Goal: Register for event/course

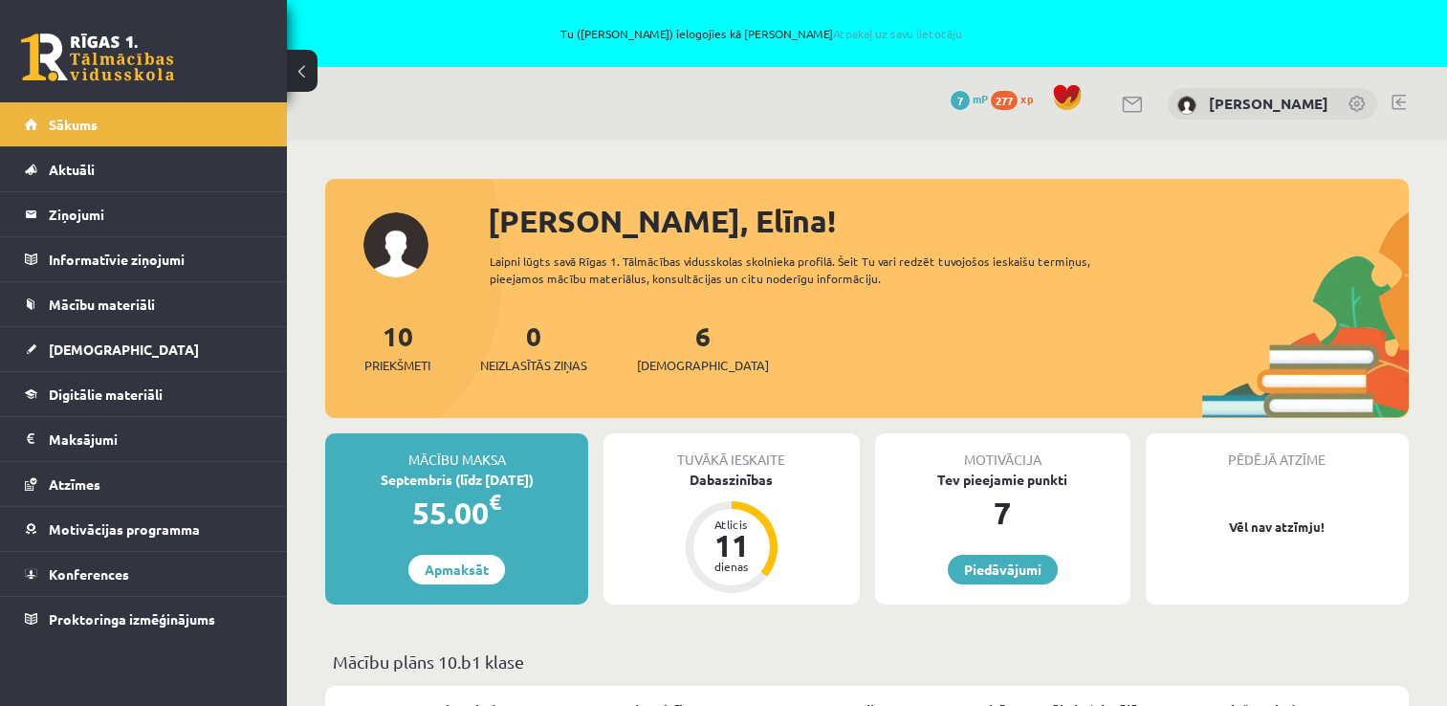
scroll to position [1626, 0]
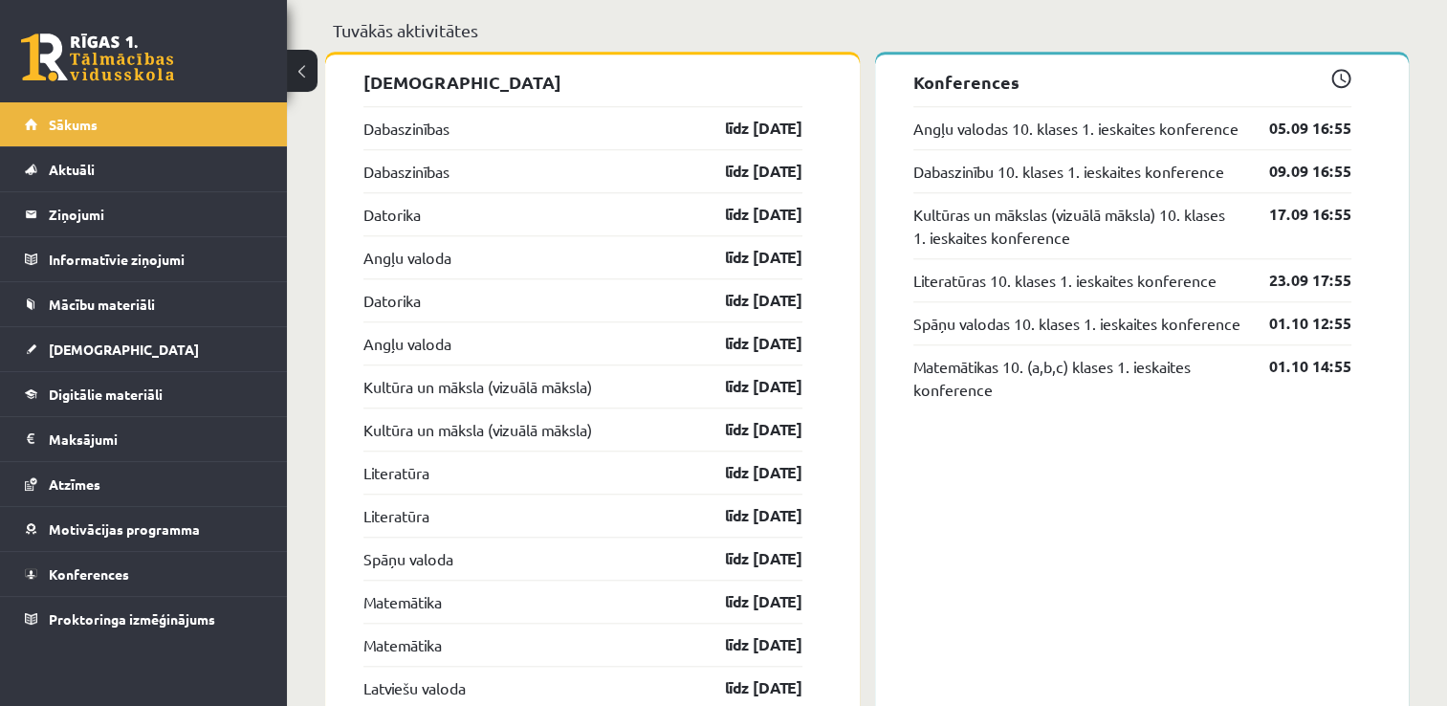
scroll to position [1626, 0]
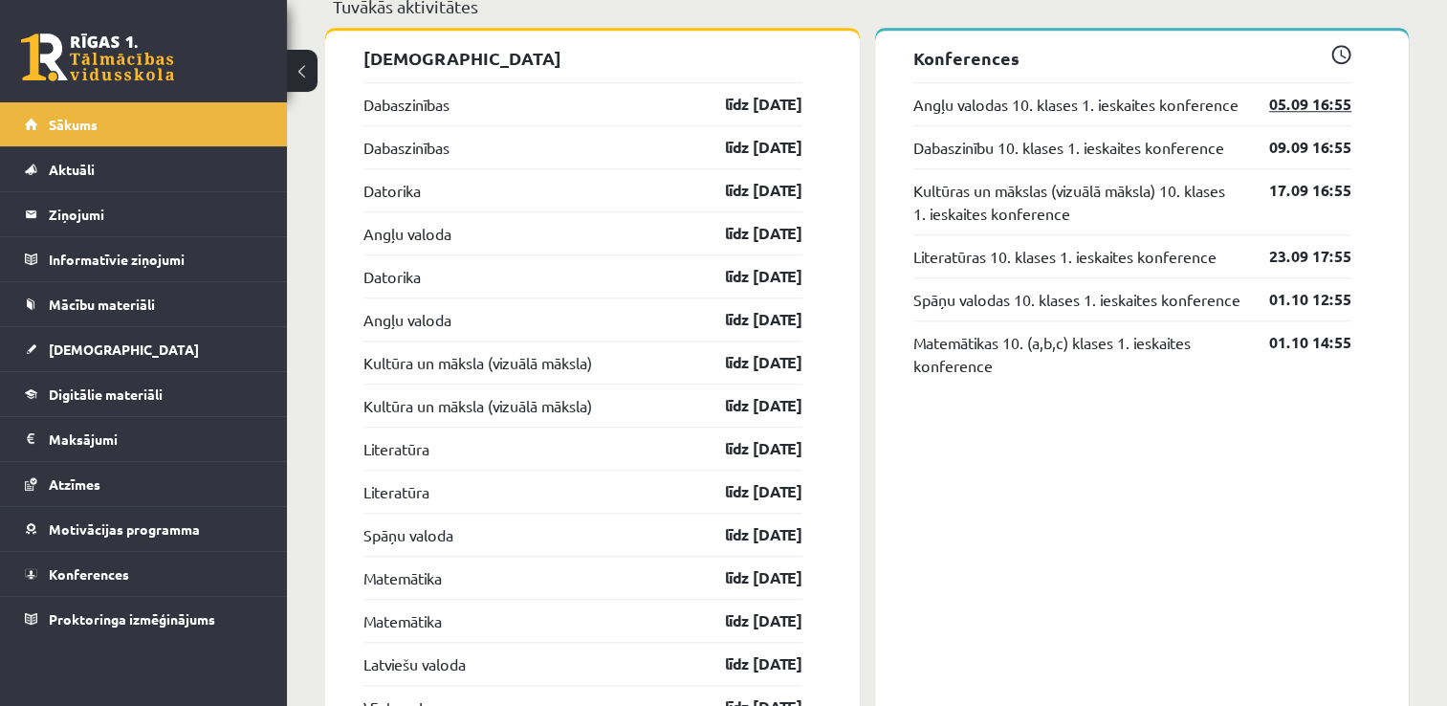
click at [1314, 105] on link "05.09 16:55" at bounding box center [1295, 104] width 111 height 23
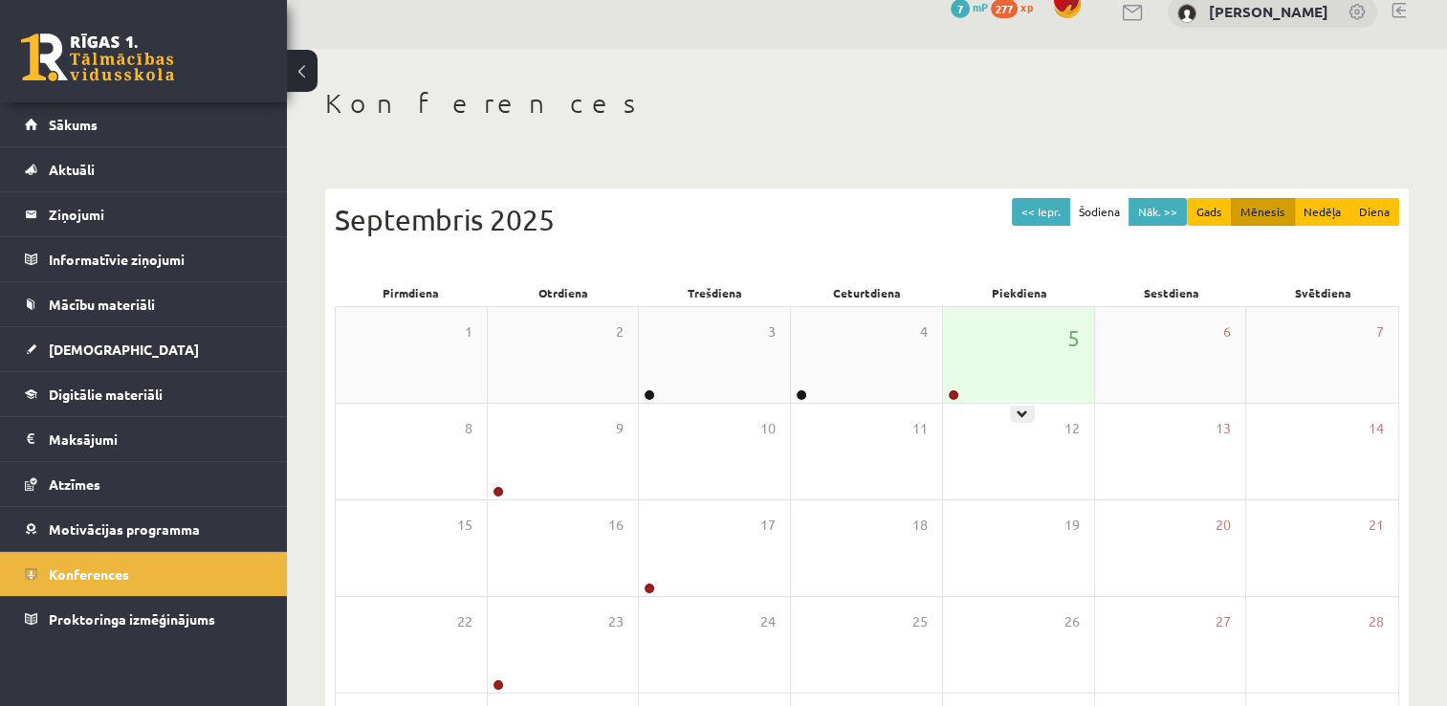
scroll to position [96, 0]
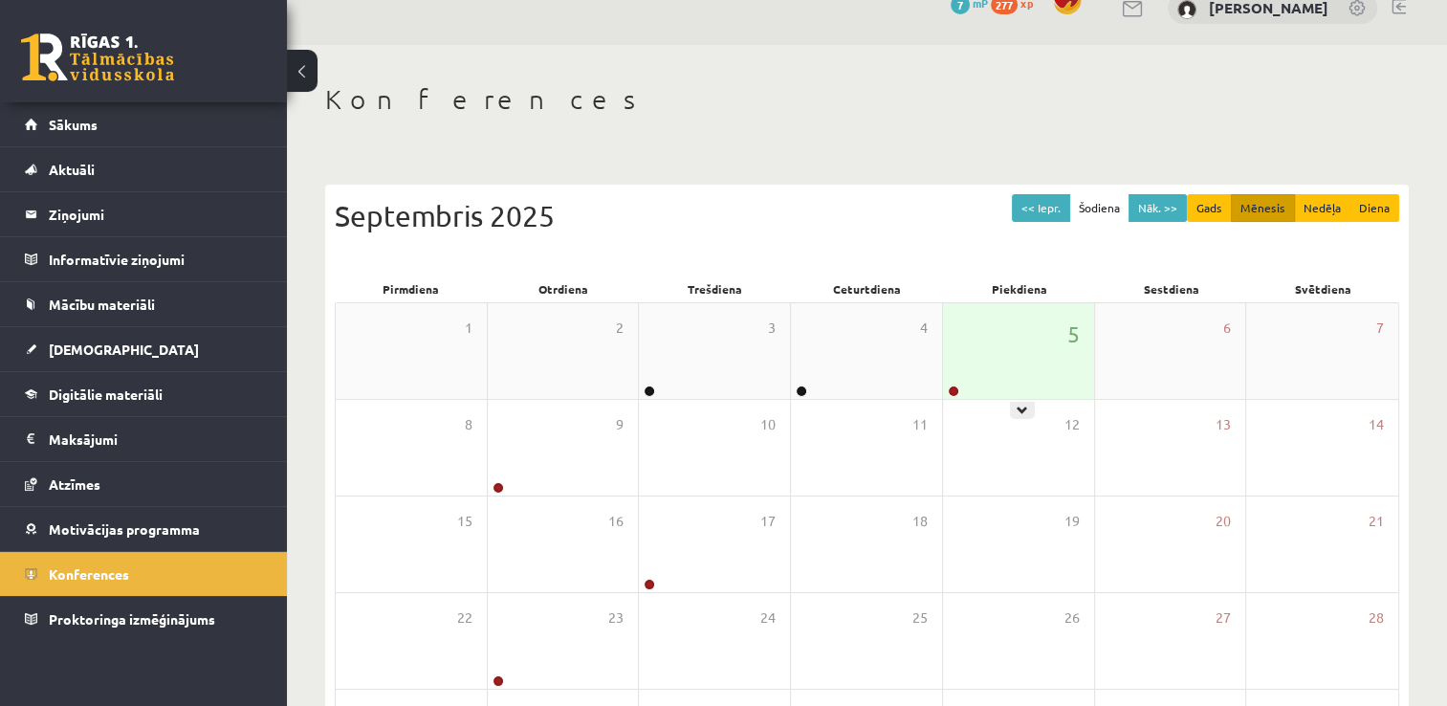
click at [1023, 308] on div "5" at bounding box center [1018, 351] width 151 height 96
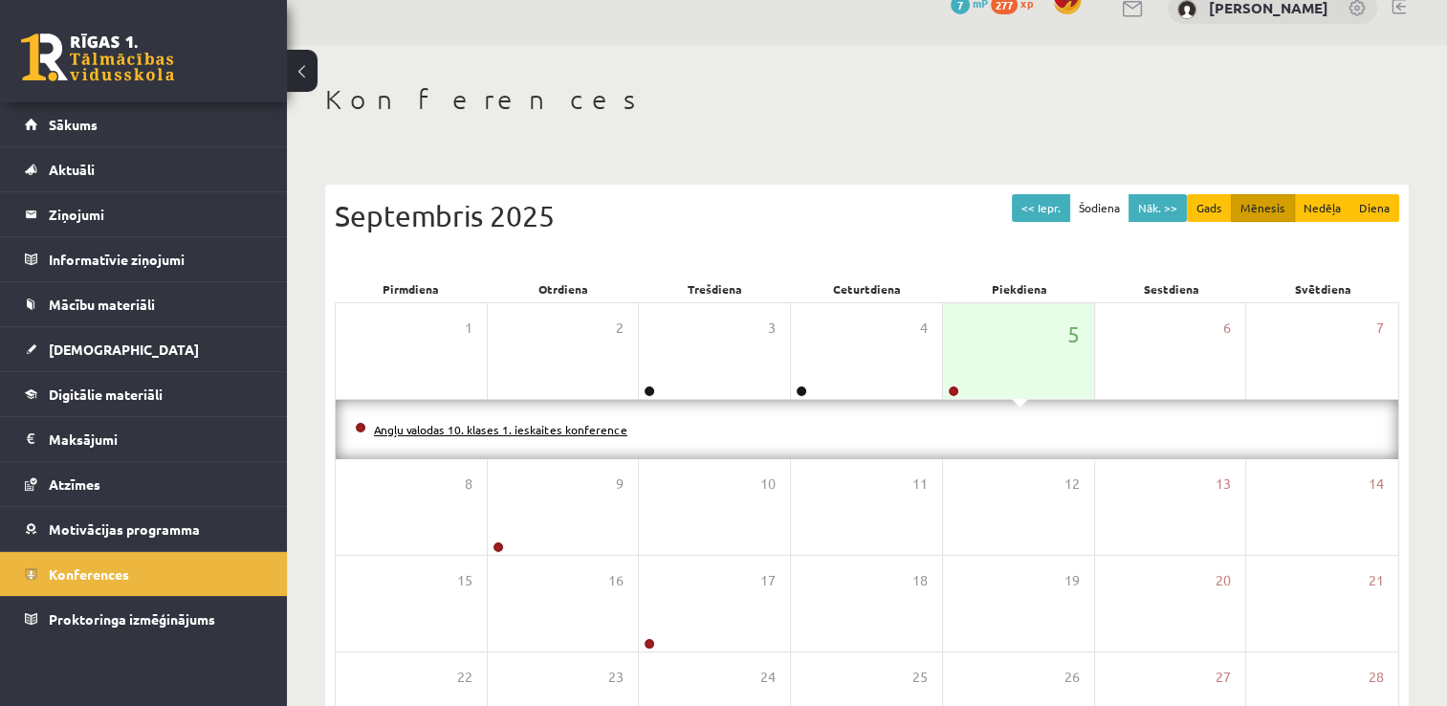
click at [584, 423] on link "Angļu valodas 10. klases 1. ieskaites konference" at bounding box center [500, 429] width 253 height 15
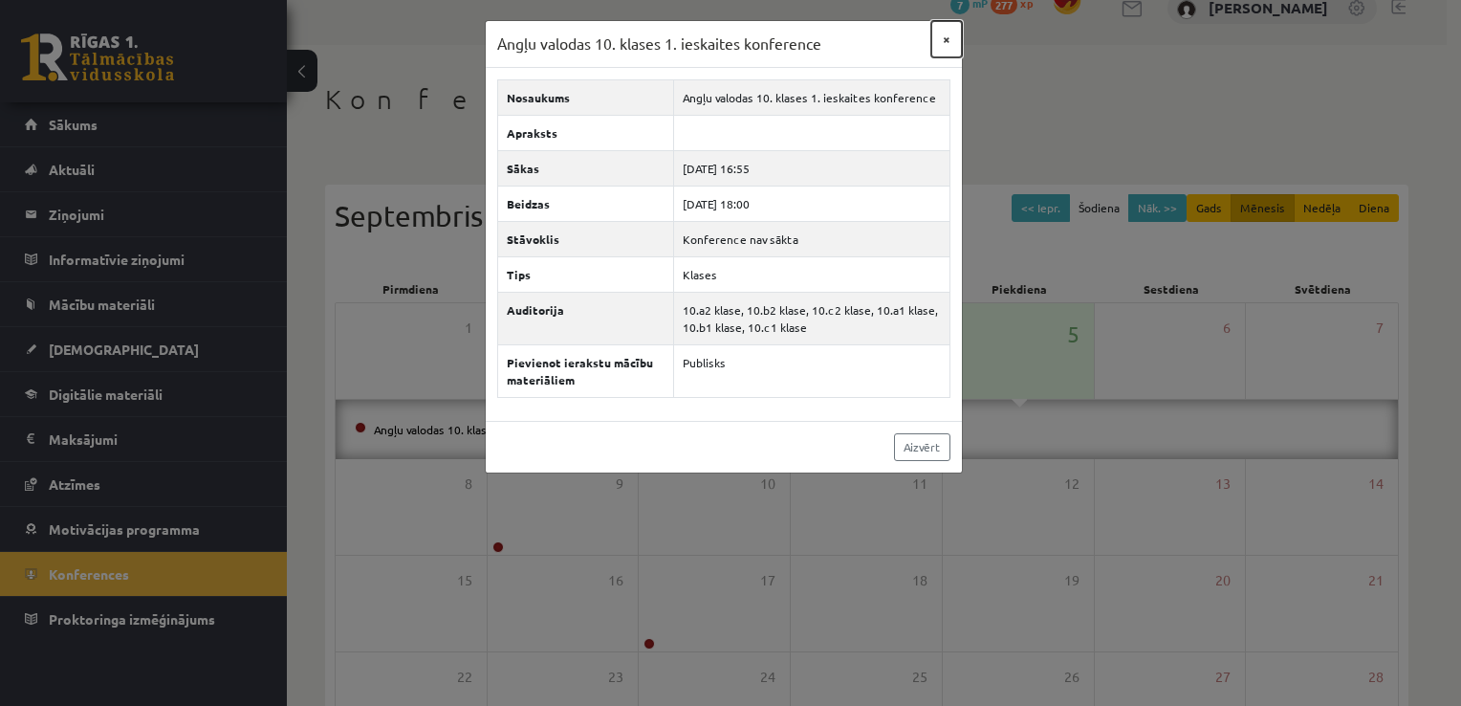
click at [950, 38] on button "×" at bounding box center [946, 39] width 31 height 36
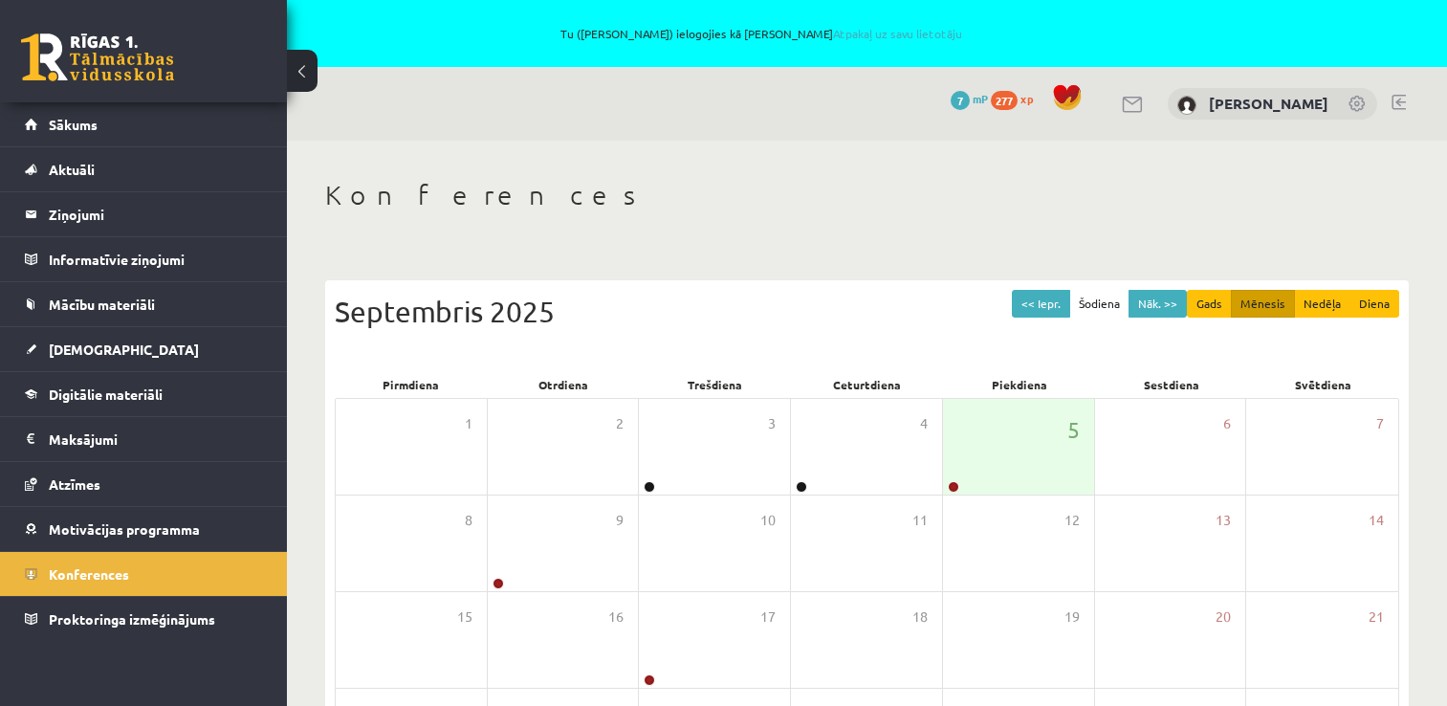
scroll to position [92, 0]
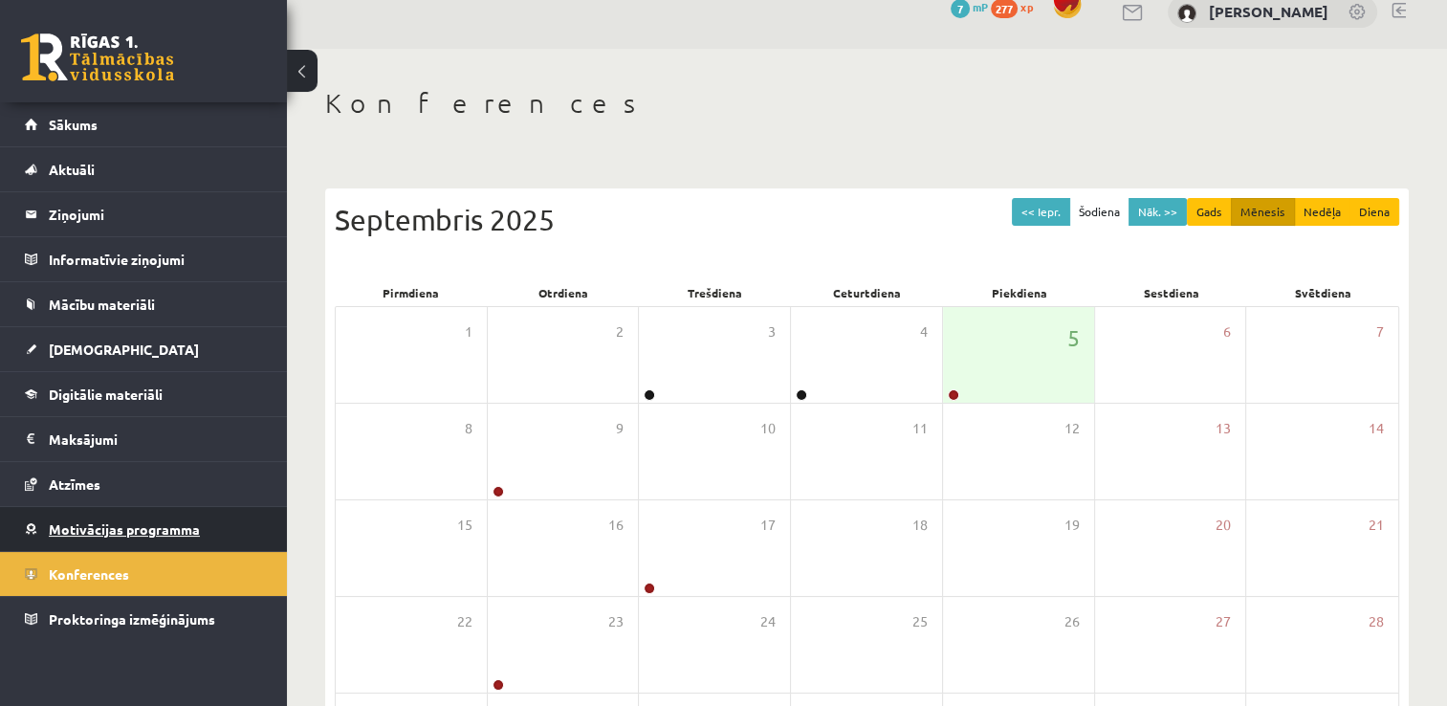
click at [92, 520] on span "Motivācijas programma" at bounding box center [124, 528] width 151 height 17
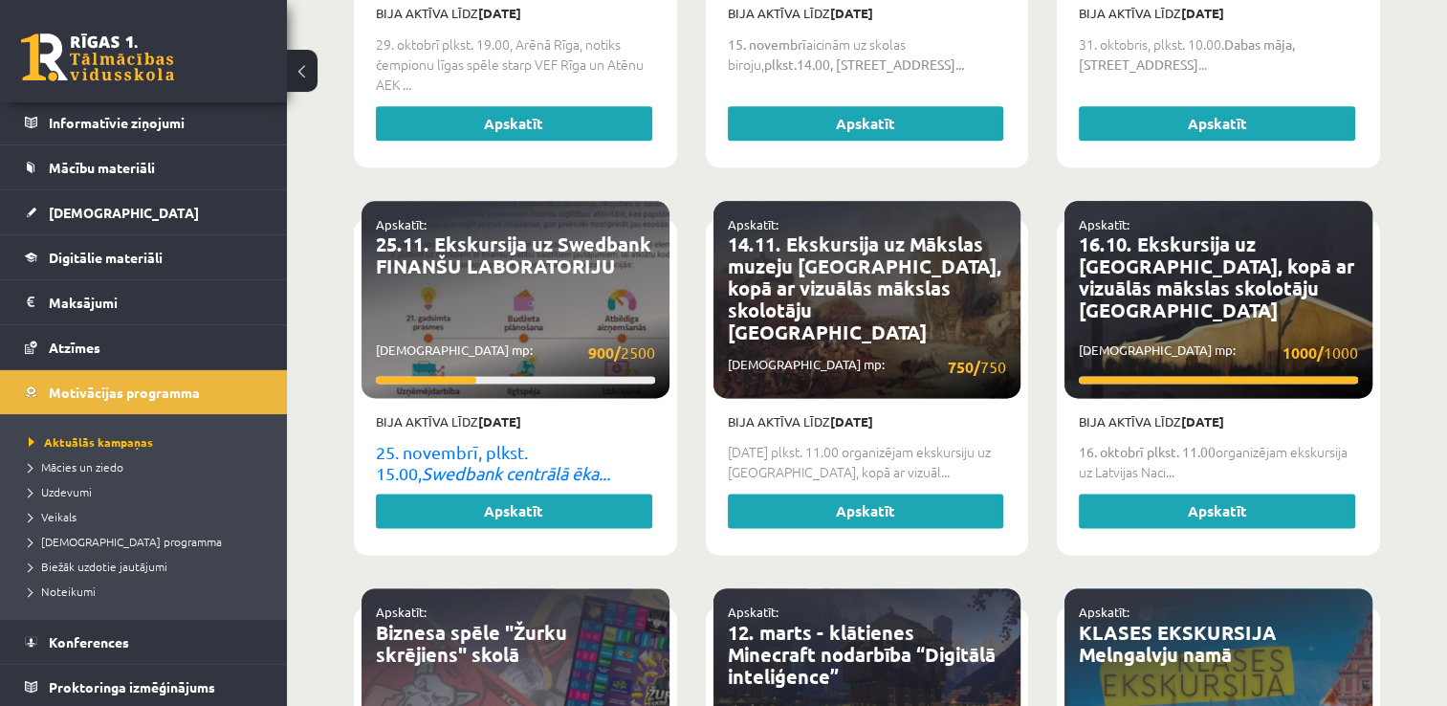
scroll to position [2483, 0]
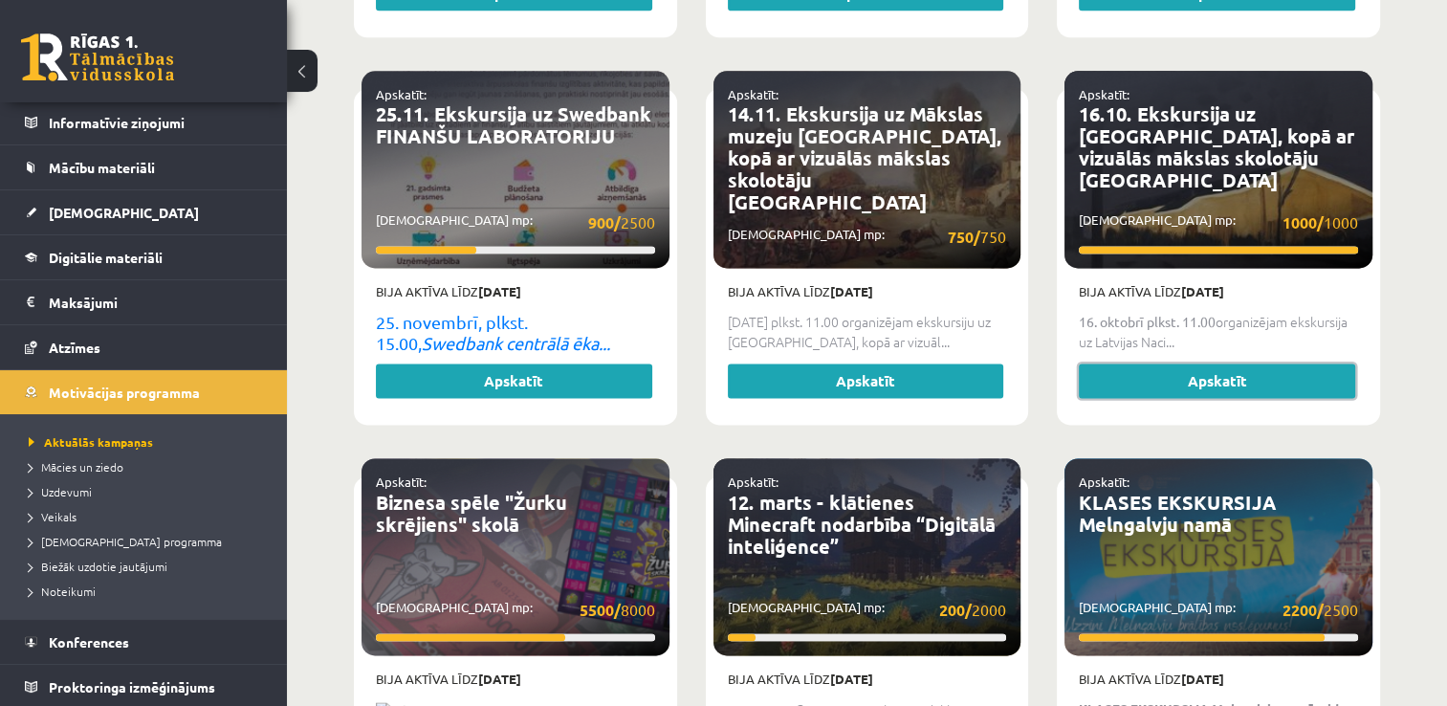
click at [1226, 367] on link "Apskatīt" at bounding box center [1217, 380] width 276 height 34
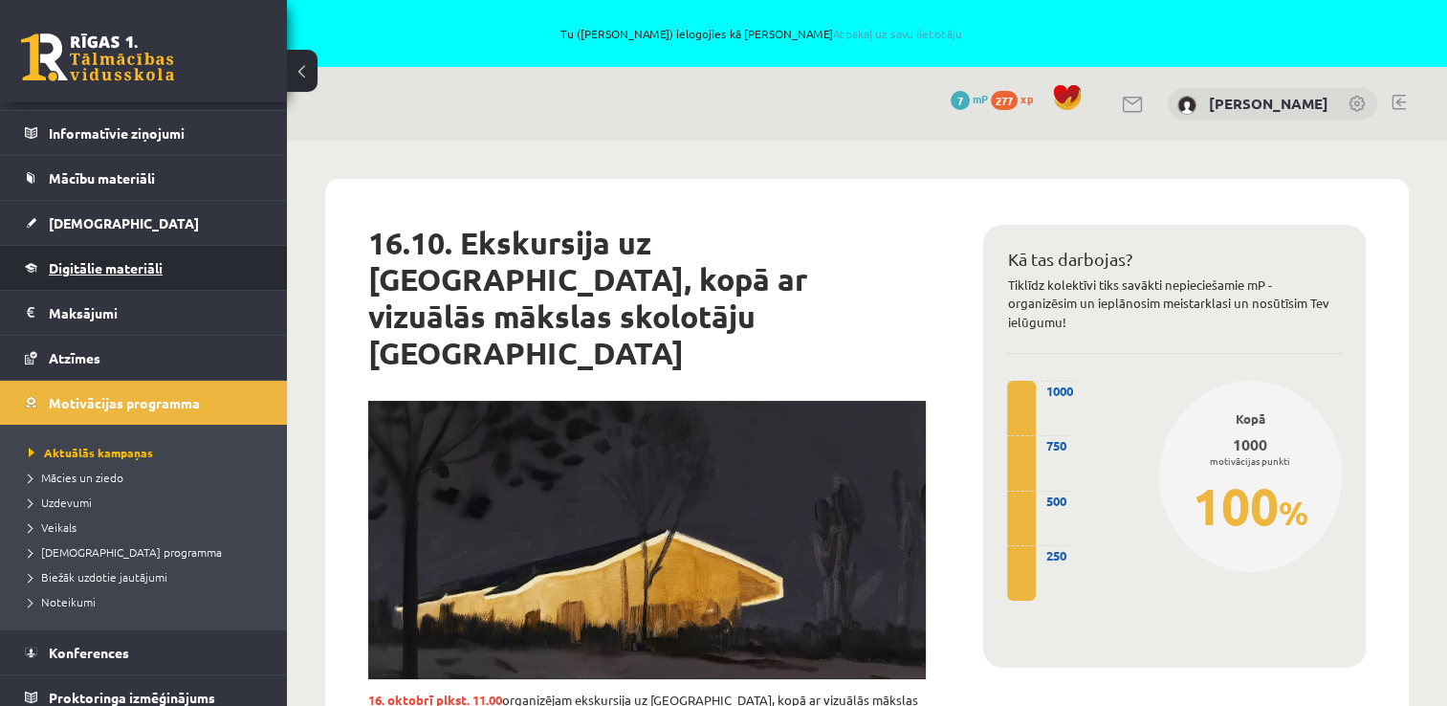
scroll to position [137, 0]
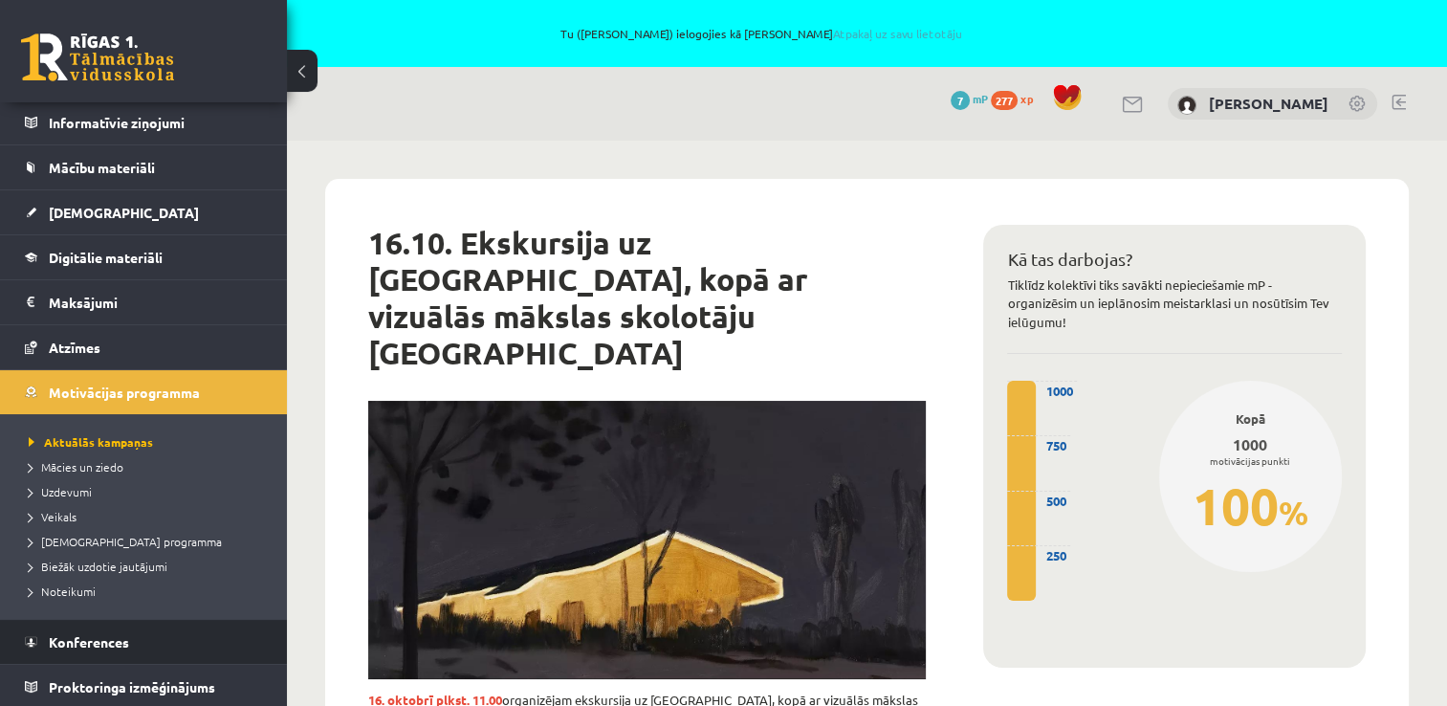
click at [77, 619] on li "Konferences" at bounding box center [143, 642] width 287 height 46
click at [73, 633] on span "Konferences" at bounding box center [89, 641] width 80 height 17
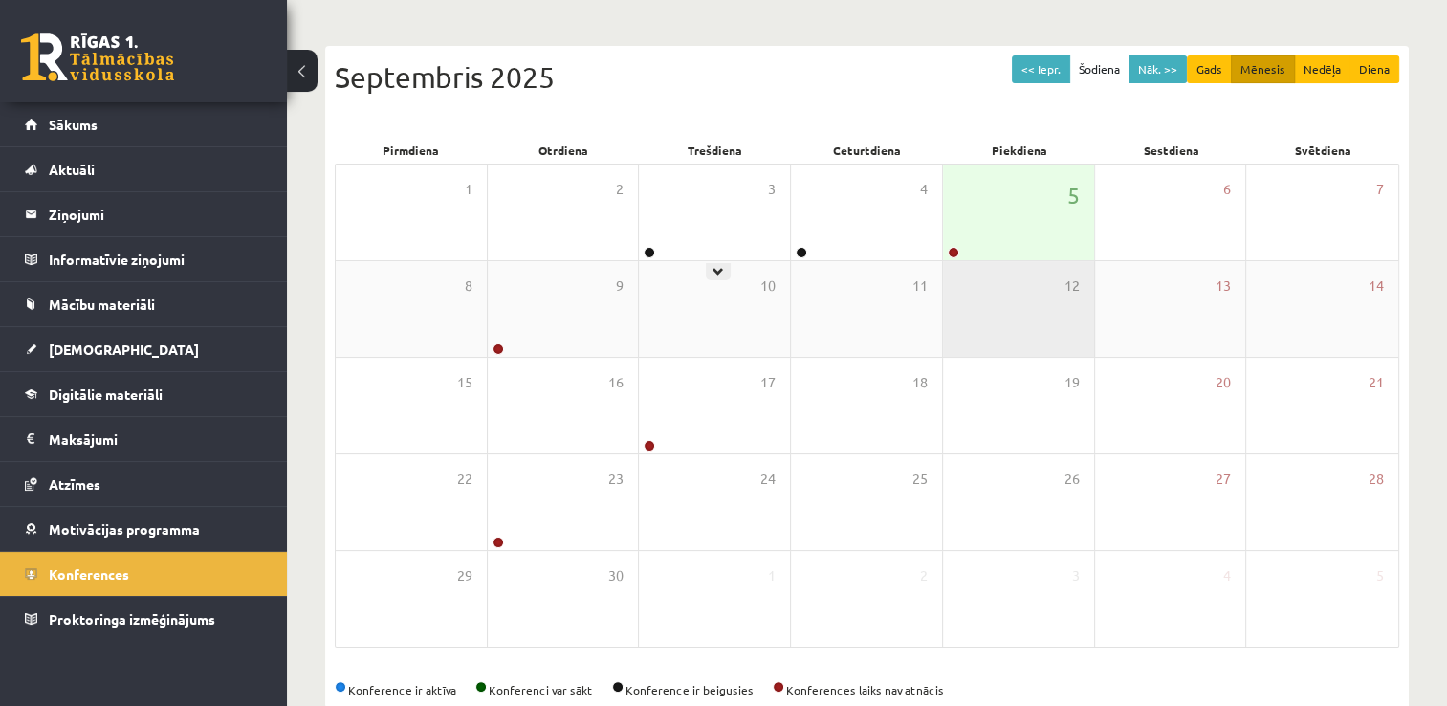
scroll to position [274, 0]
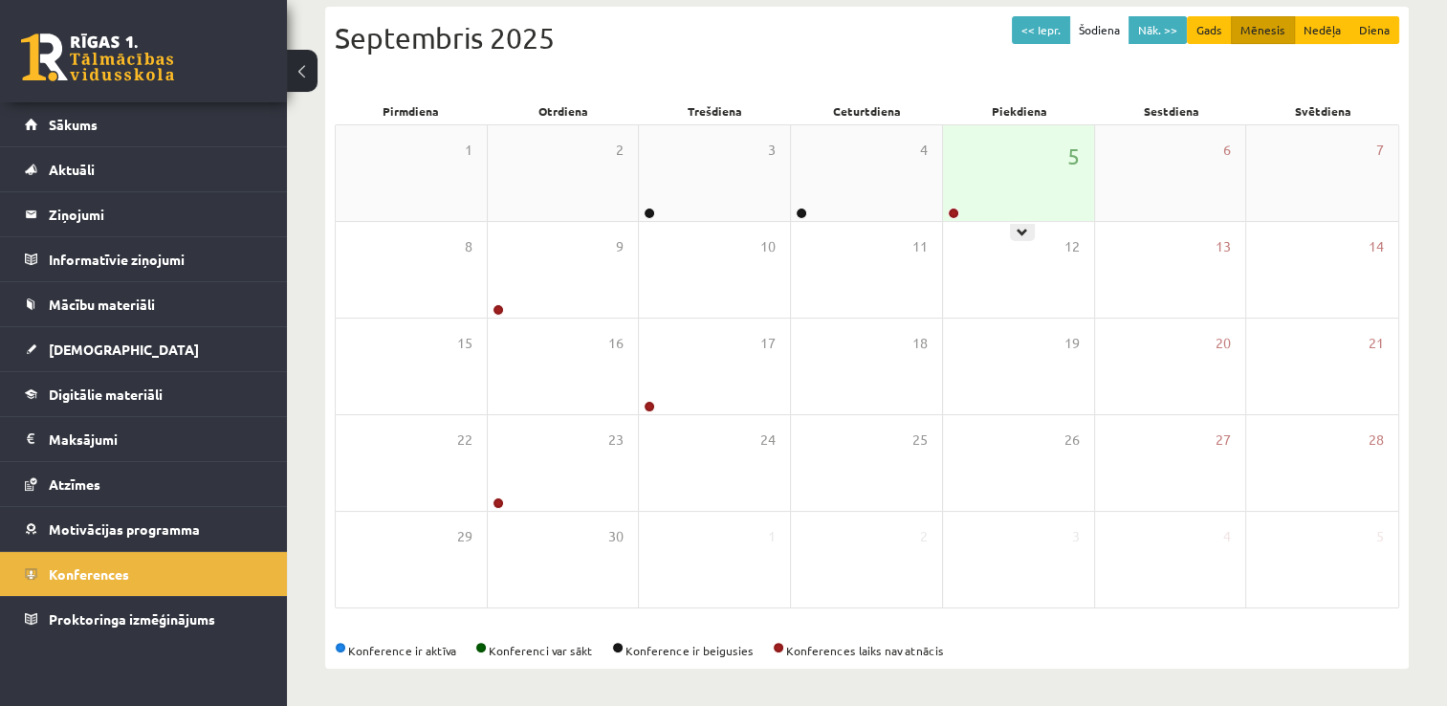
click at [1014, 181] on div "5" at bounding box center [1018, 173] width 151 height 96
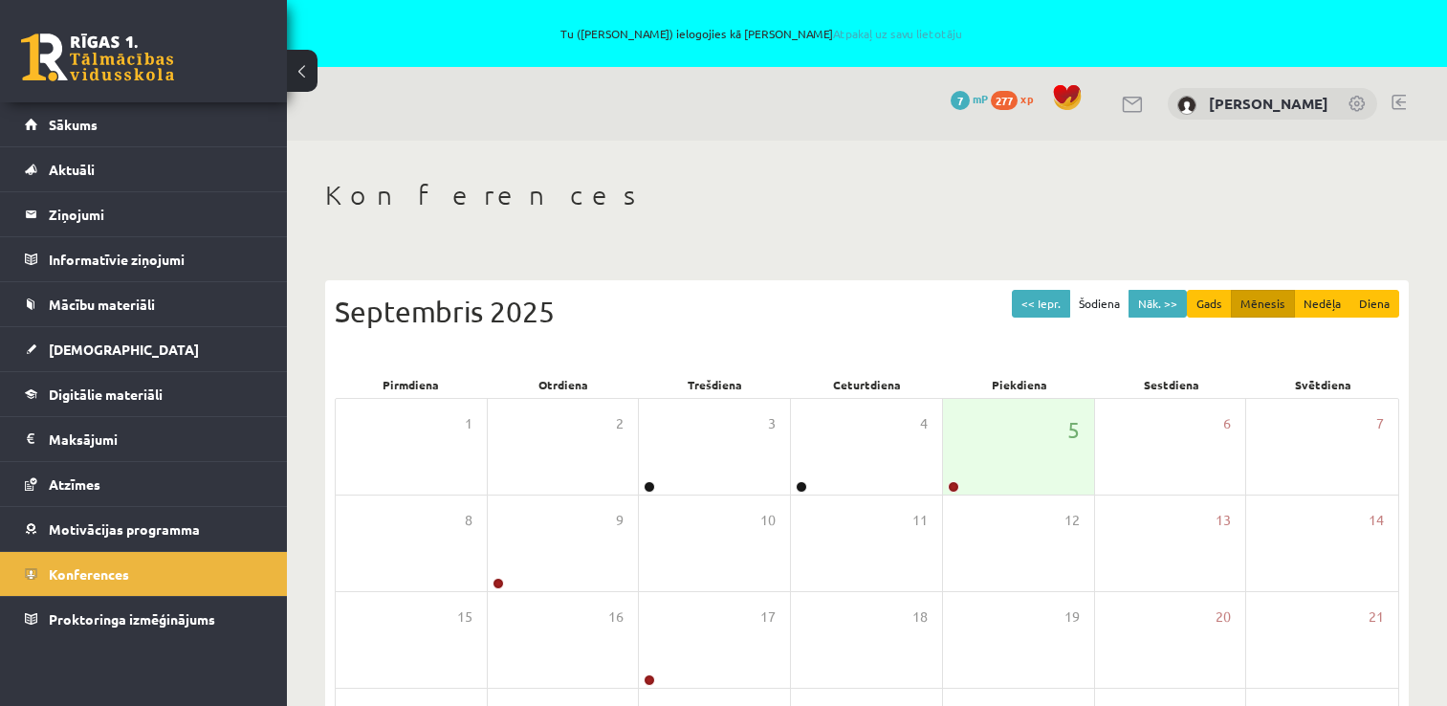
scroll to position [274, 0]
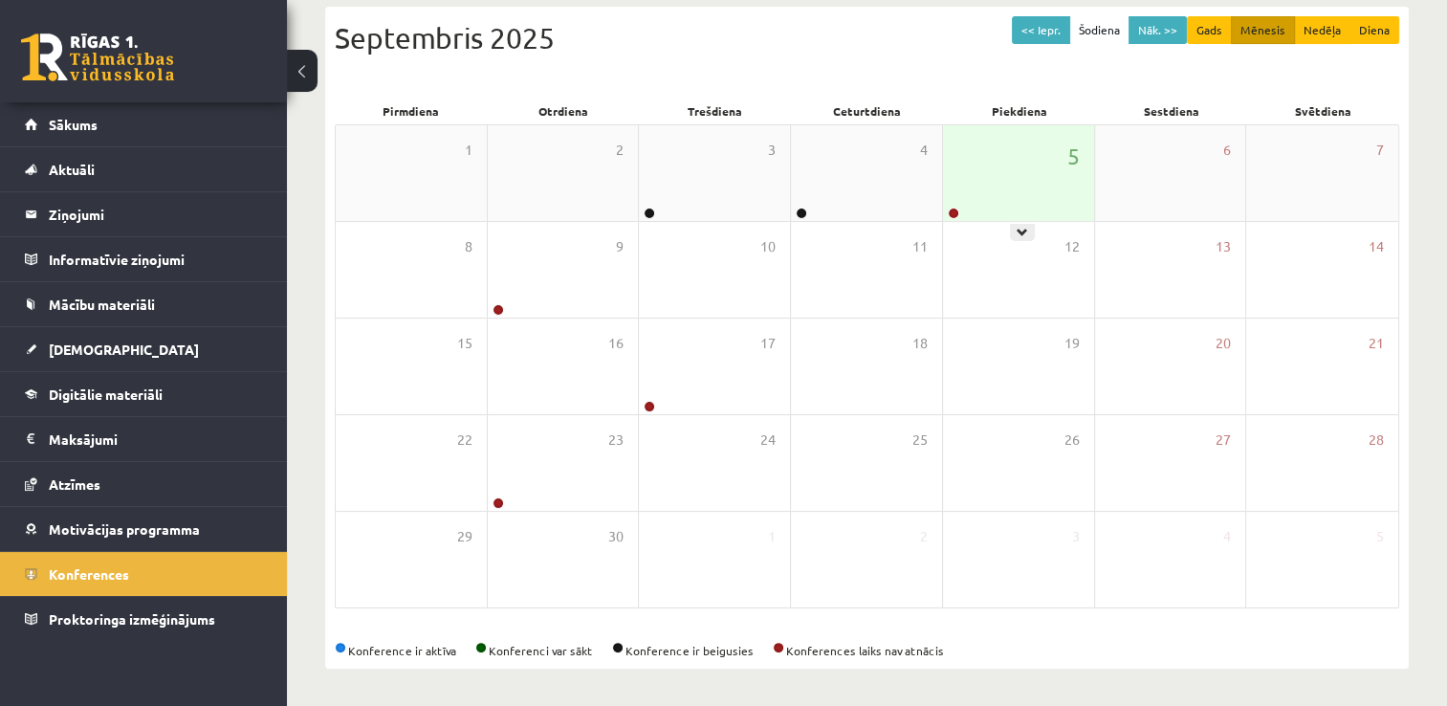
click at [1009, 206] on div "5" at bounding box center [1018, 173] width 151 height 96
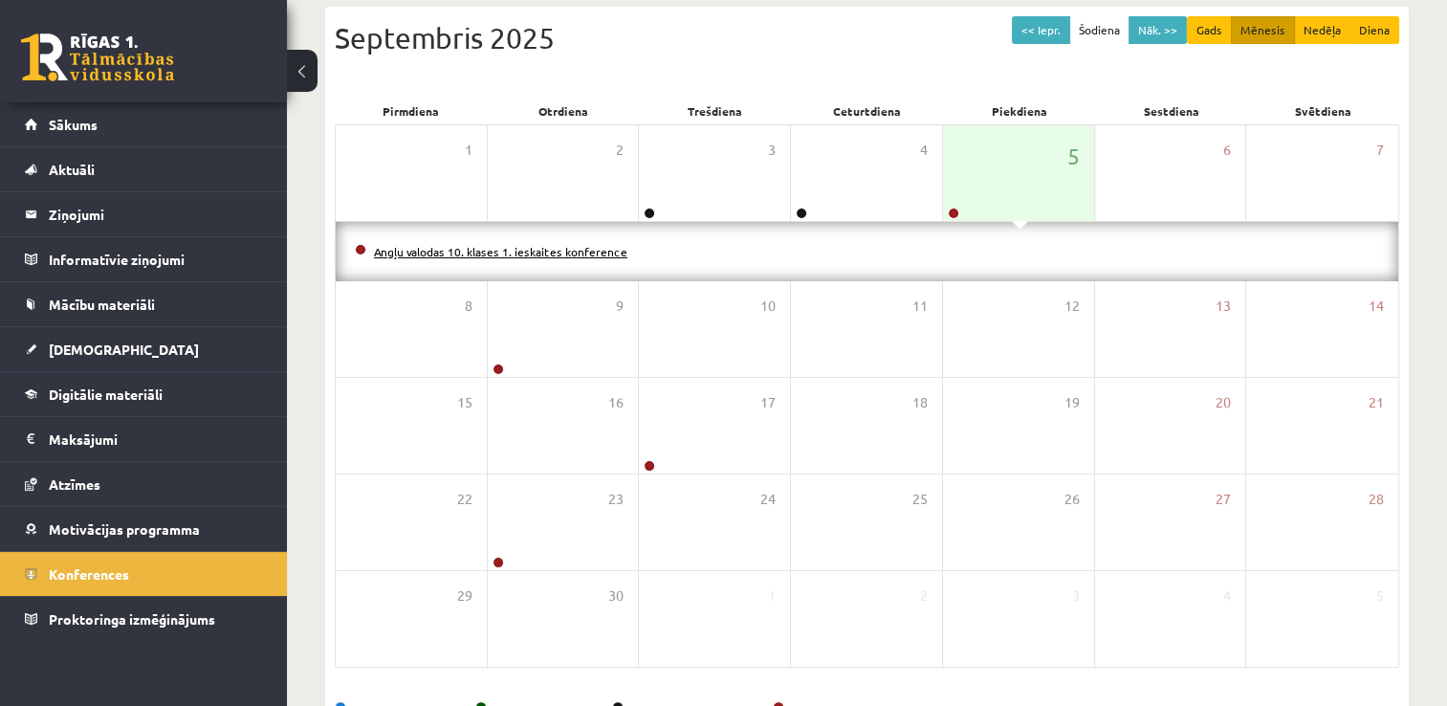
click at [594, 252] on link "Angļu valodas 10. klases 1. ieskaites konference" at bounding box center [500, 251] width 253 height 15
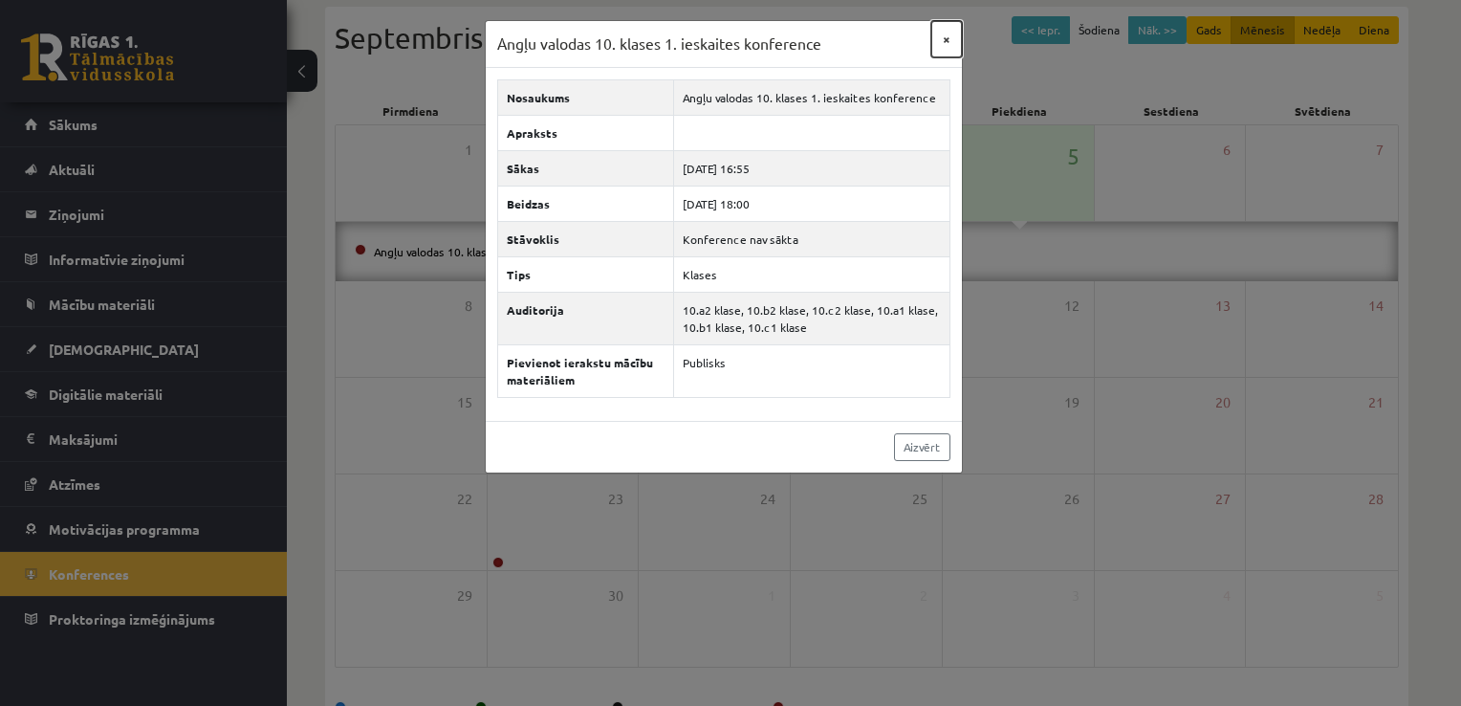
click at [941, 40] on button "×" at bounding box center [946, 39] width 31 height 36
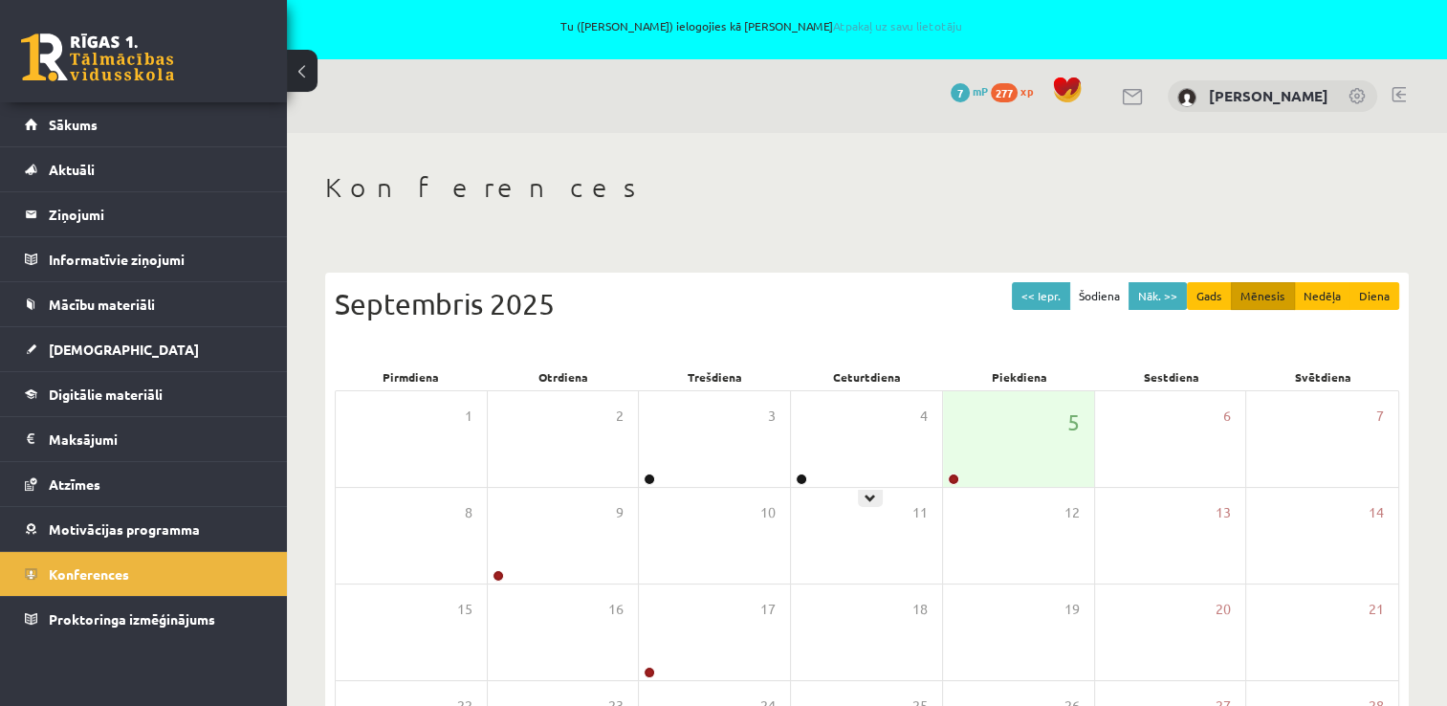
scroll to position [0, 0]
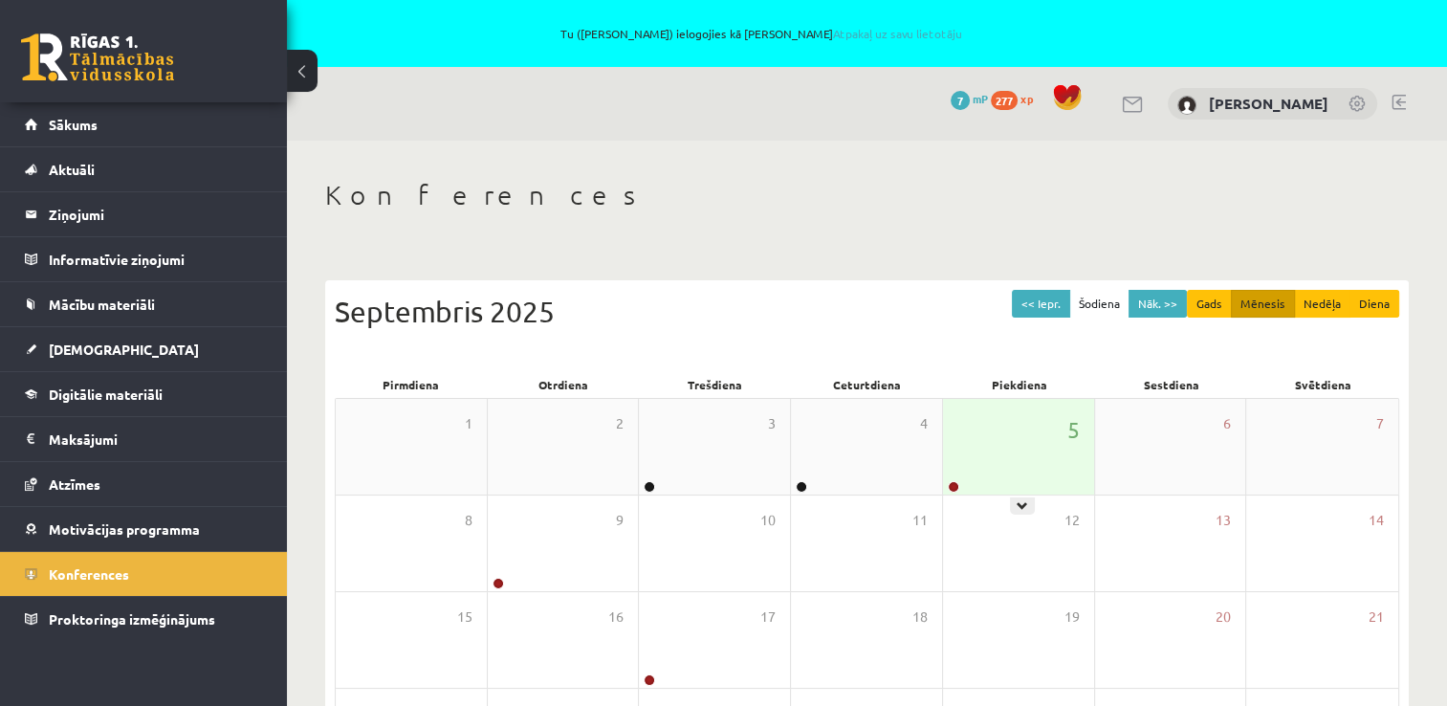
click at [1076, 446] on div "5" at bounding box center [1018, 447] width 151 height 96
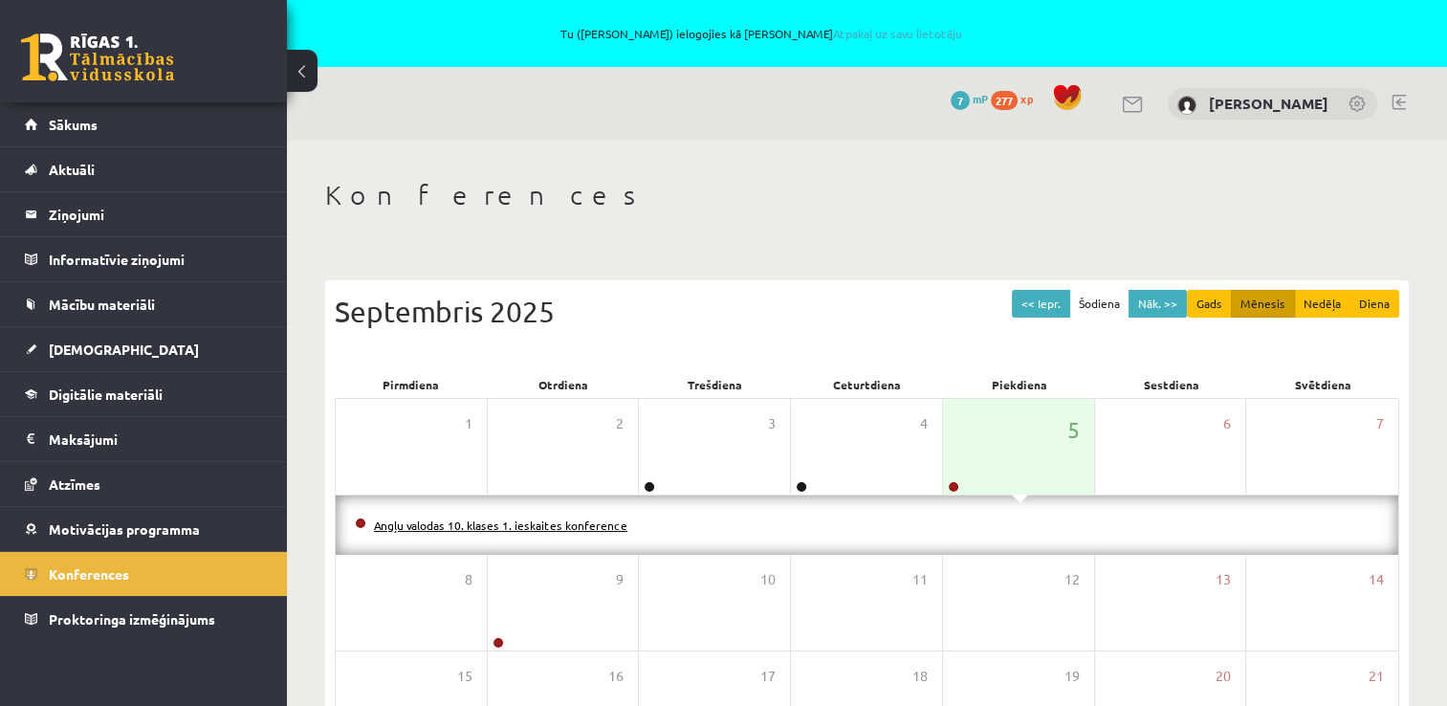
click at [601, 522] on link "Angļu valodas 10. klases 1. ieskaites konference" at bounding box center [500, 524] width 253 height 15
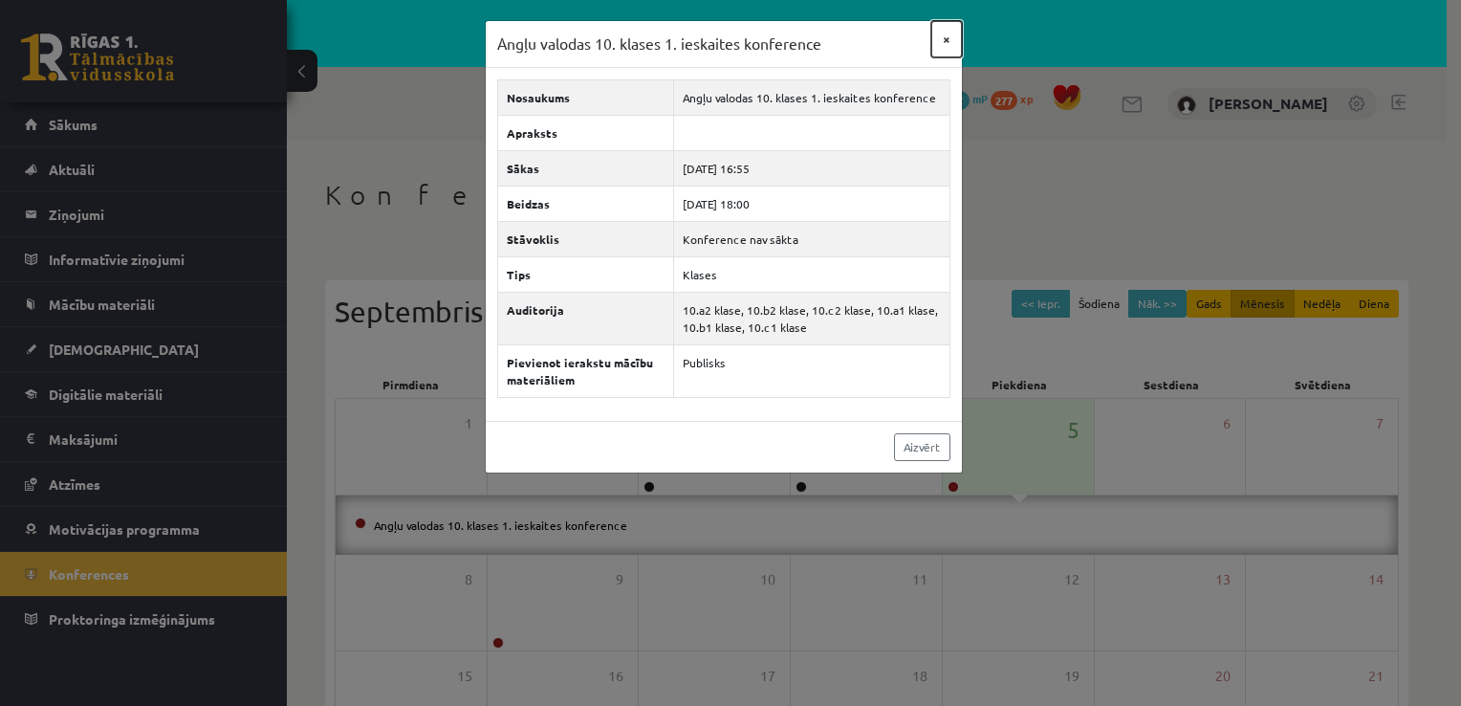
click at [941, 32] on button "×" at bounding box center [946, 39] width 31 height 36
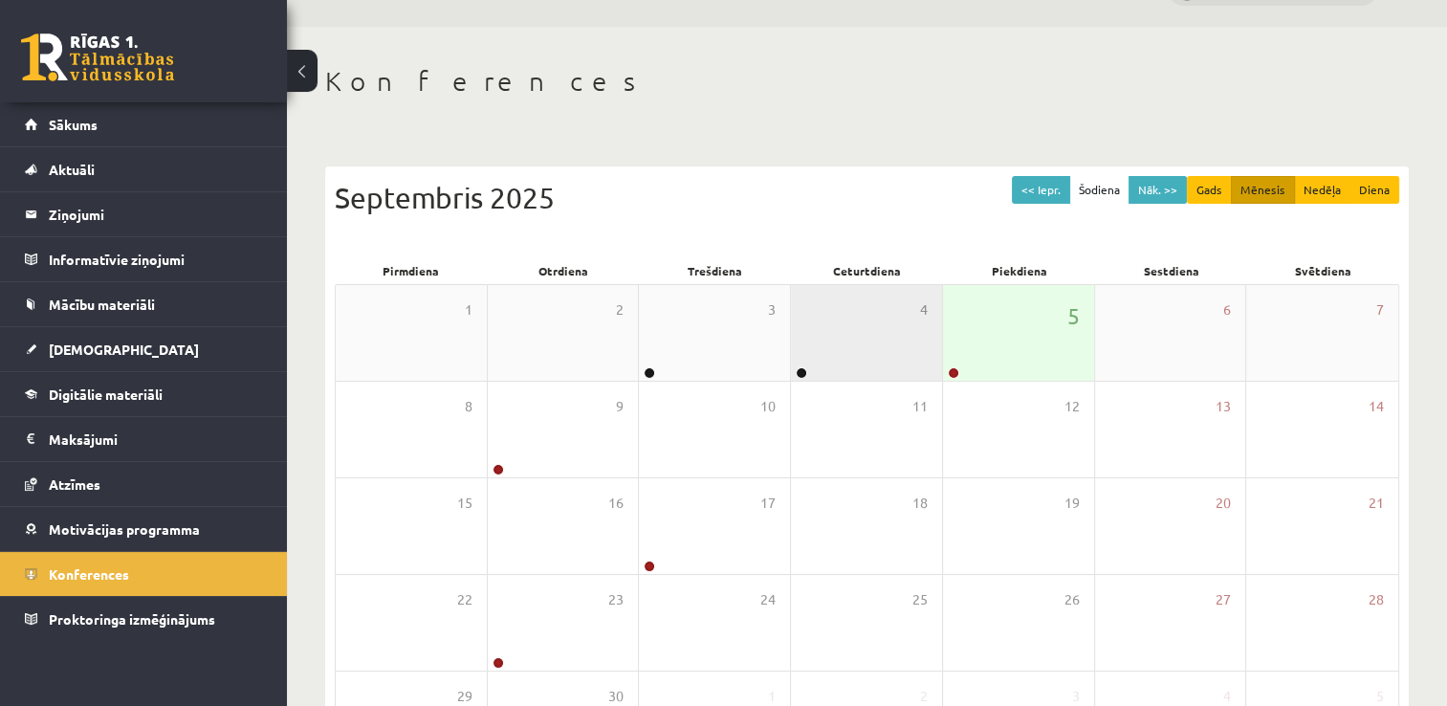
scroll to position [191, 0]
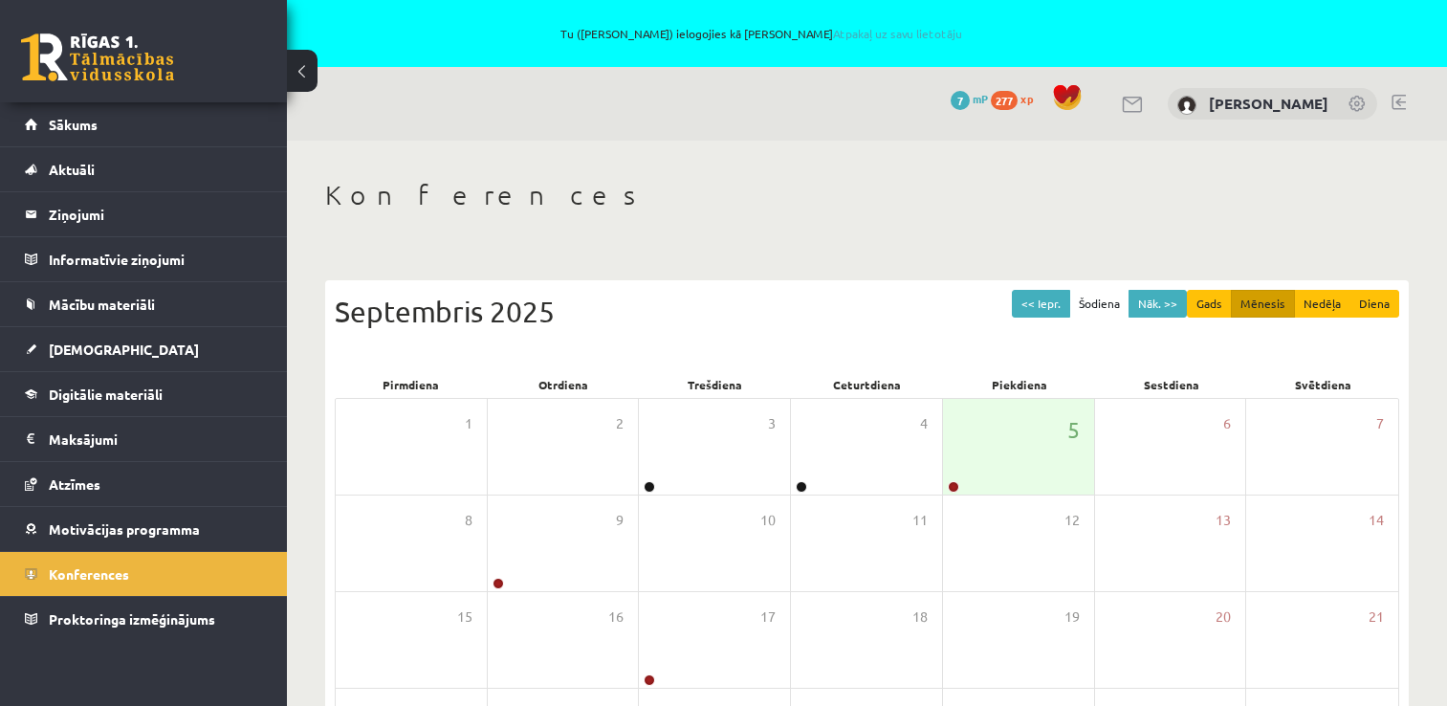
scroll to position [190, 0]
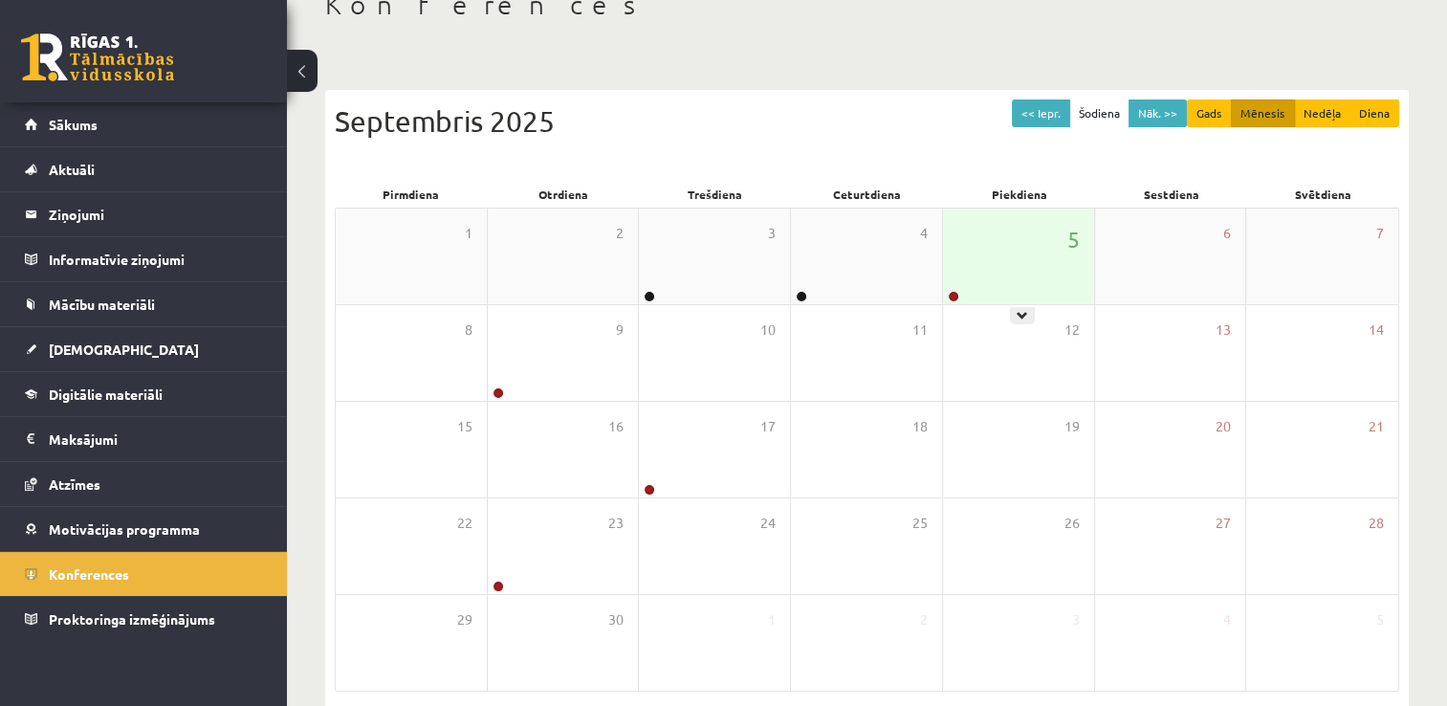
click at [989, 236] on div "5" at bounding box center [1018, 256] width 151 height 96
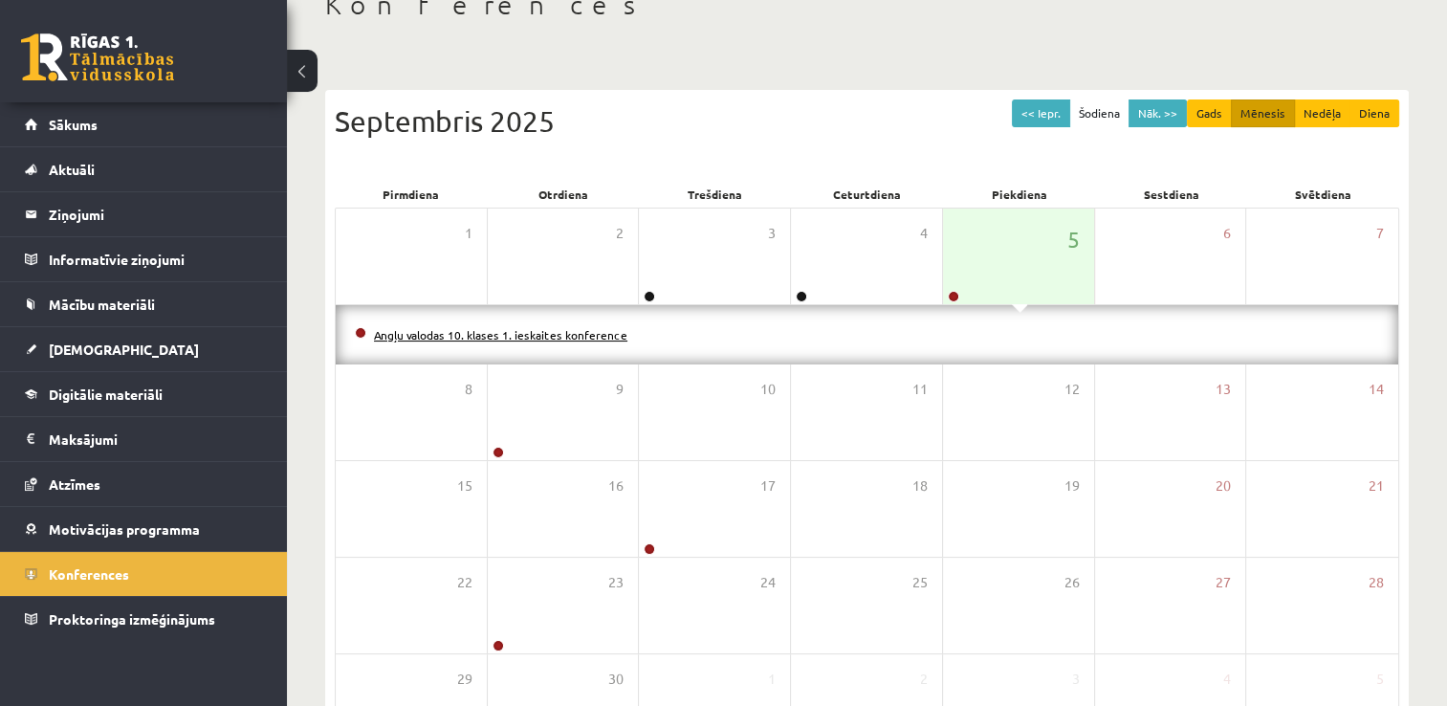
click at [567, 337] on link "Angļu valodas 10. klases 1. ieskaites konference" at bounding box center [500, 334] width 253 height 15
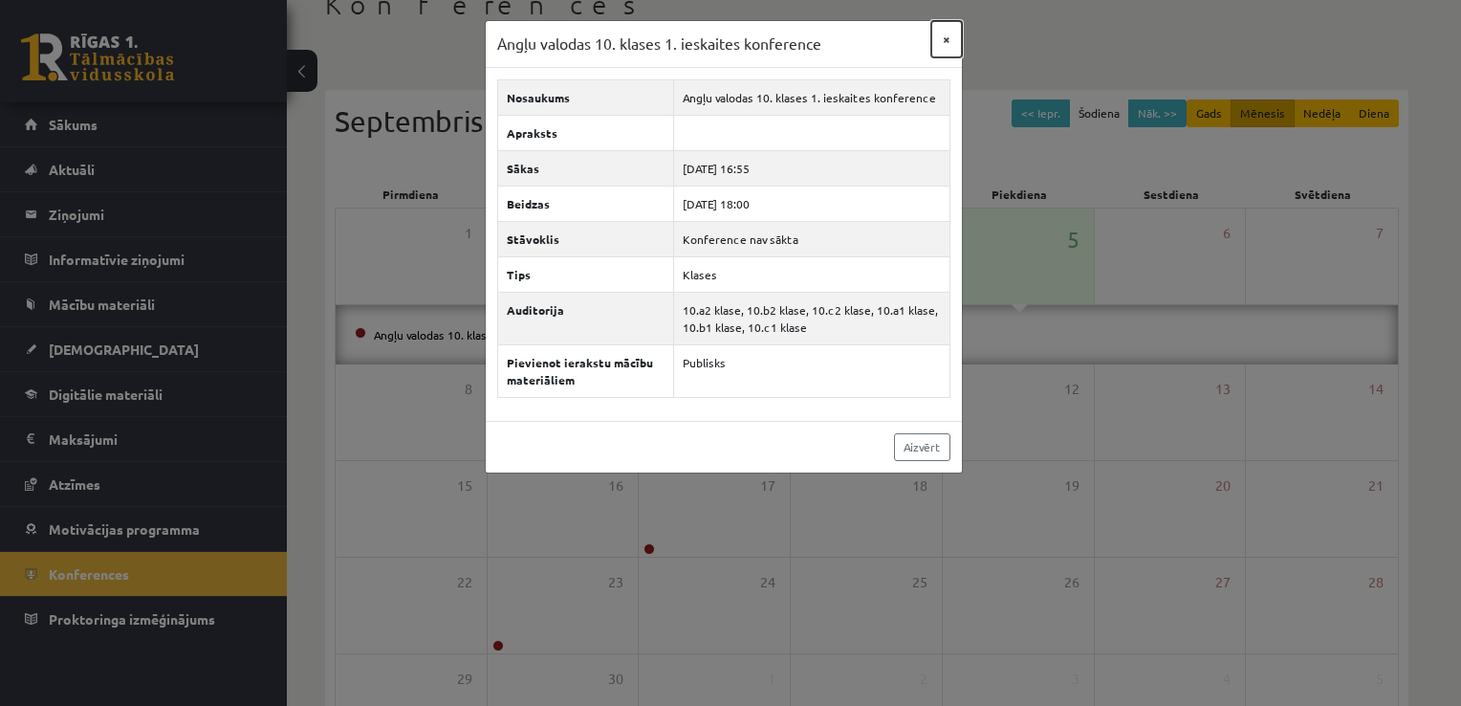
click at [943, 36] on button "×" at bounding box center [946, 39] width 31 height 36
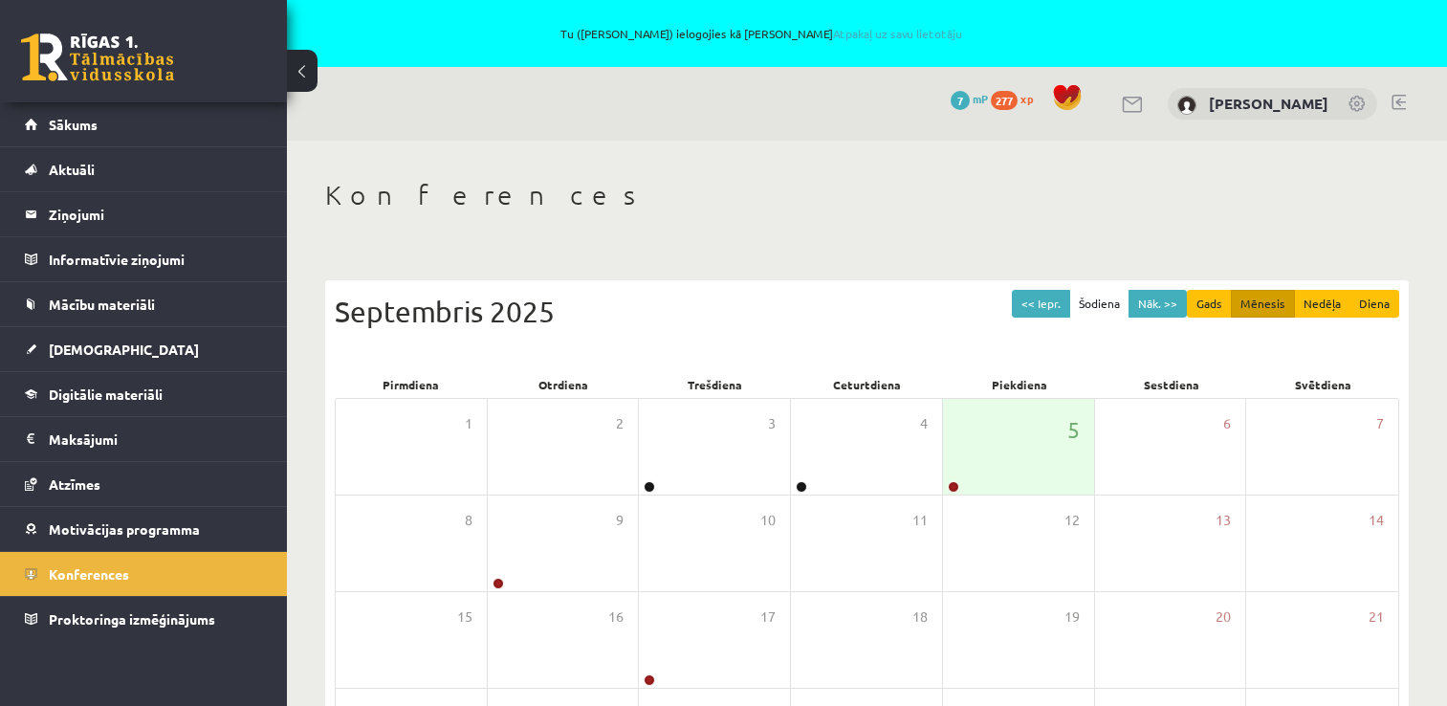
scroll to position [189, 0]
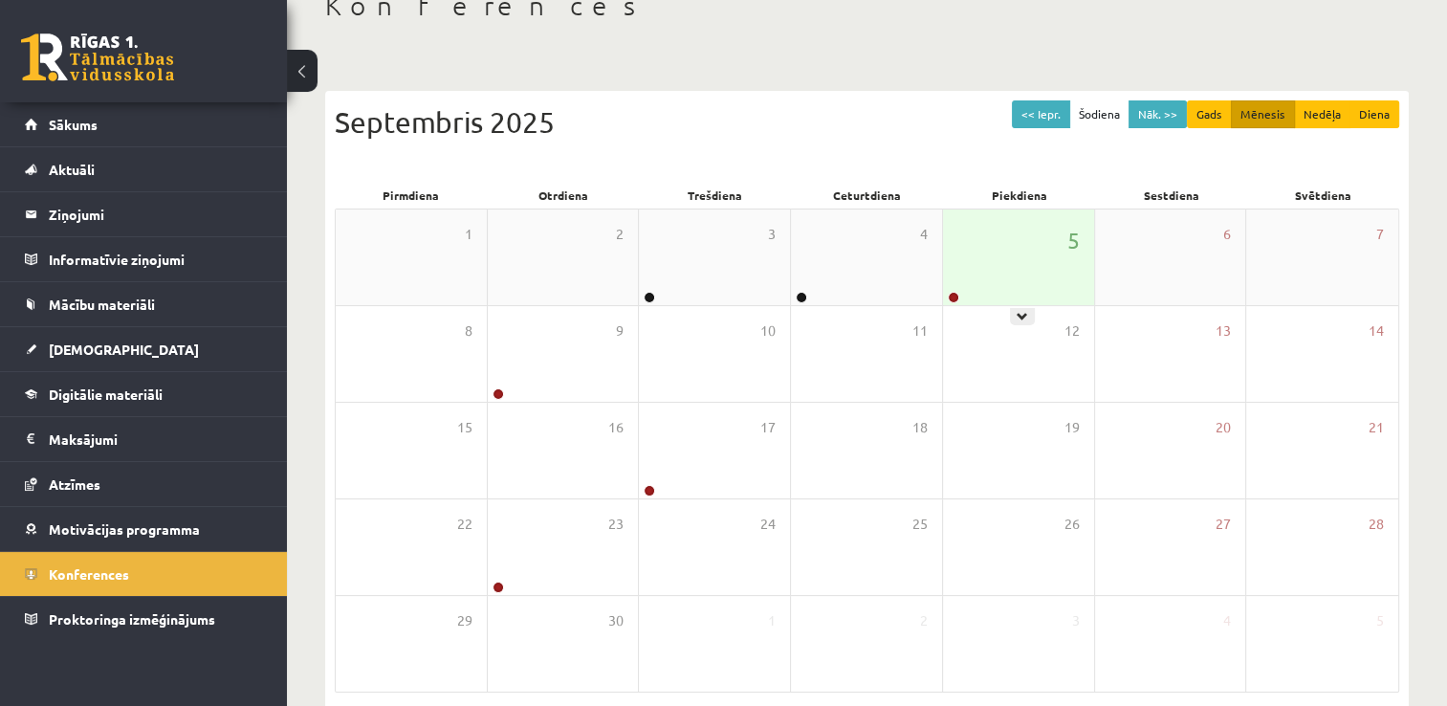
click at [1030, 270] on div "5" at bounding box center [1018, 257] width 151 height 96
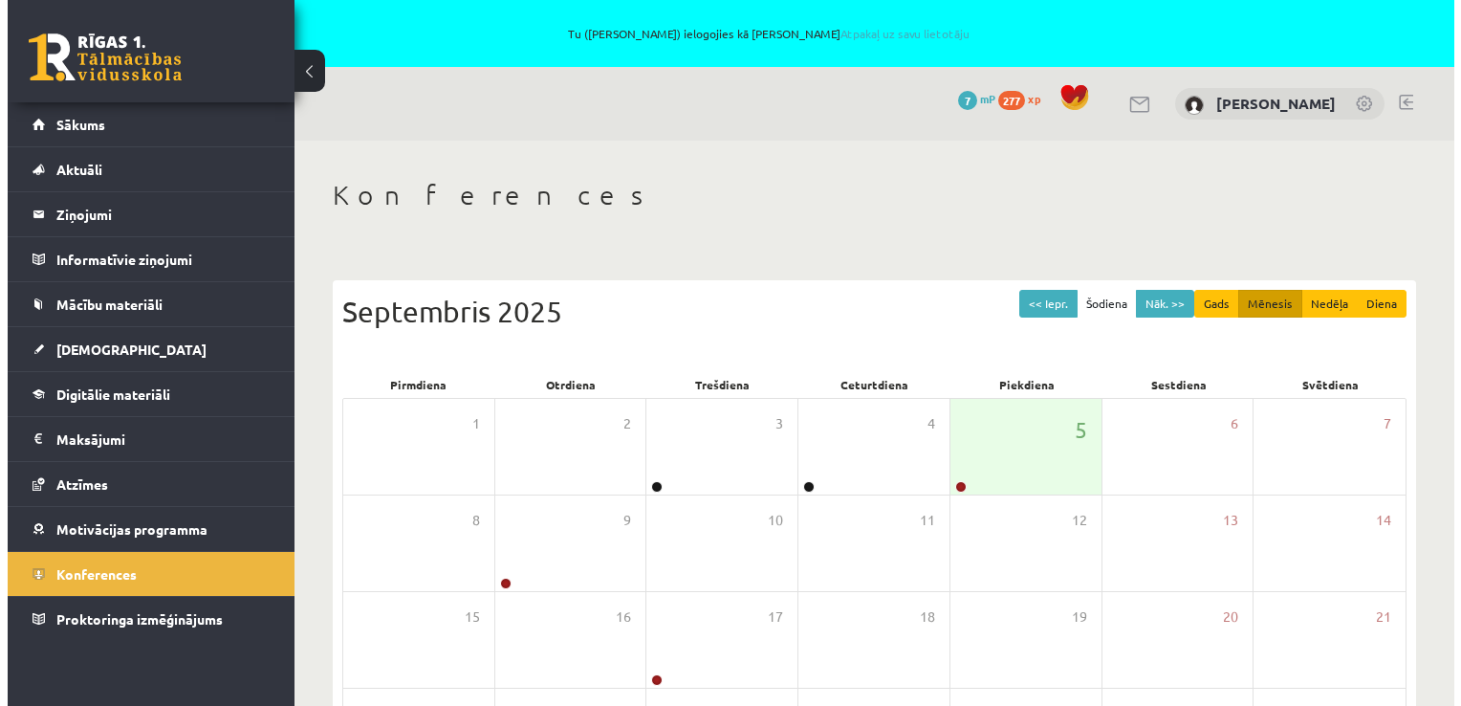
scroll to position [188, 0]
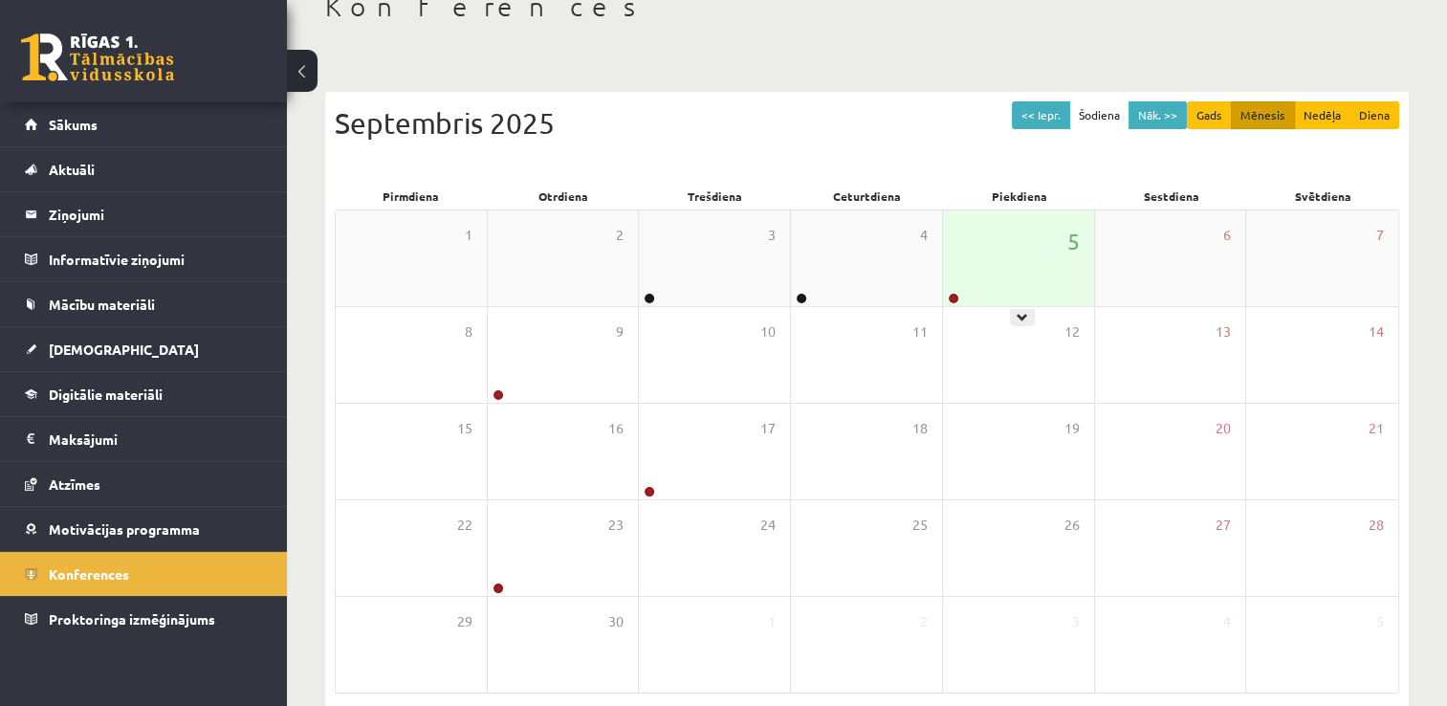
click at [1057, 270] on div "5" at bounding box center [1018, 258] width 151 height 96
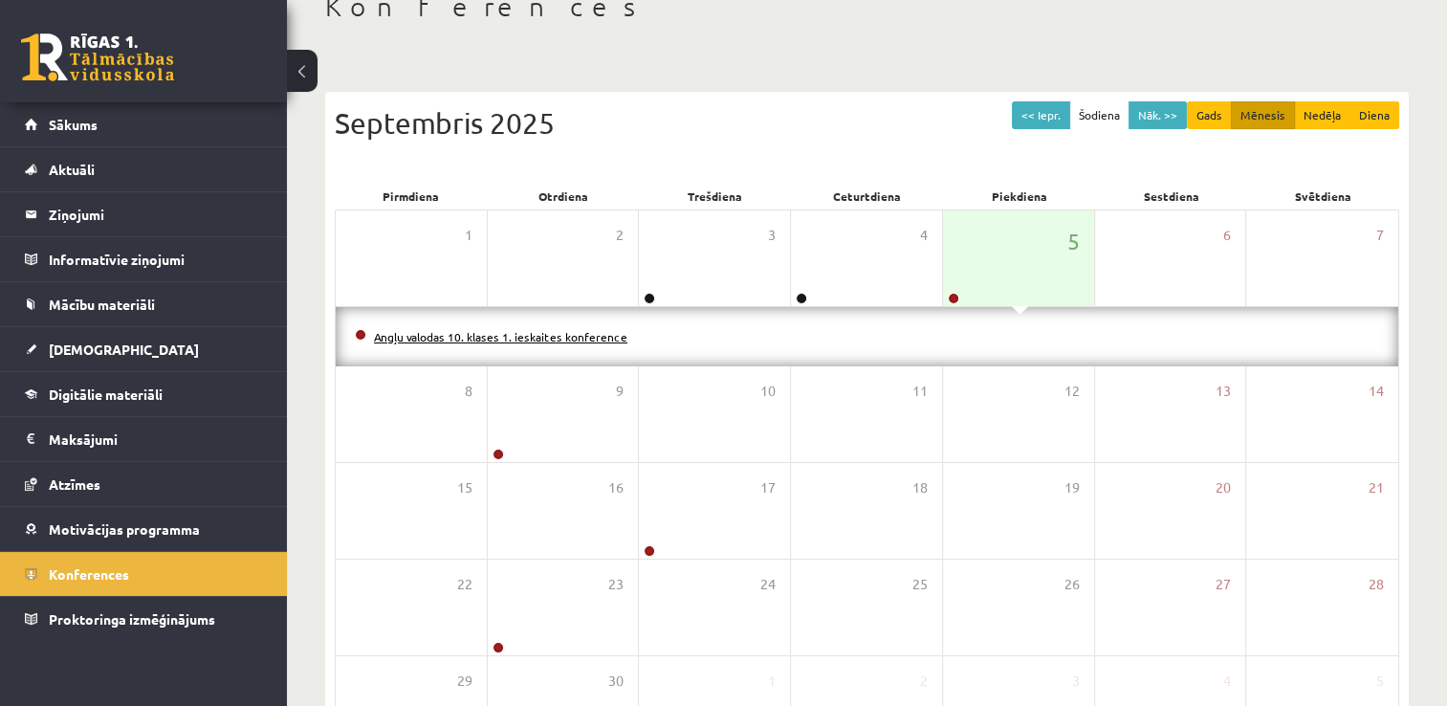
click at [546, 334] on link "Angļu valodas 10. klases 1. ieskaites konference" at bounding box center [500, 336] width 253 height 15
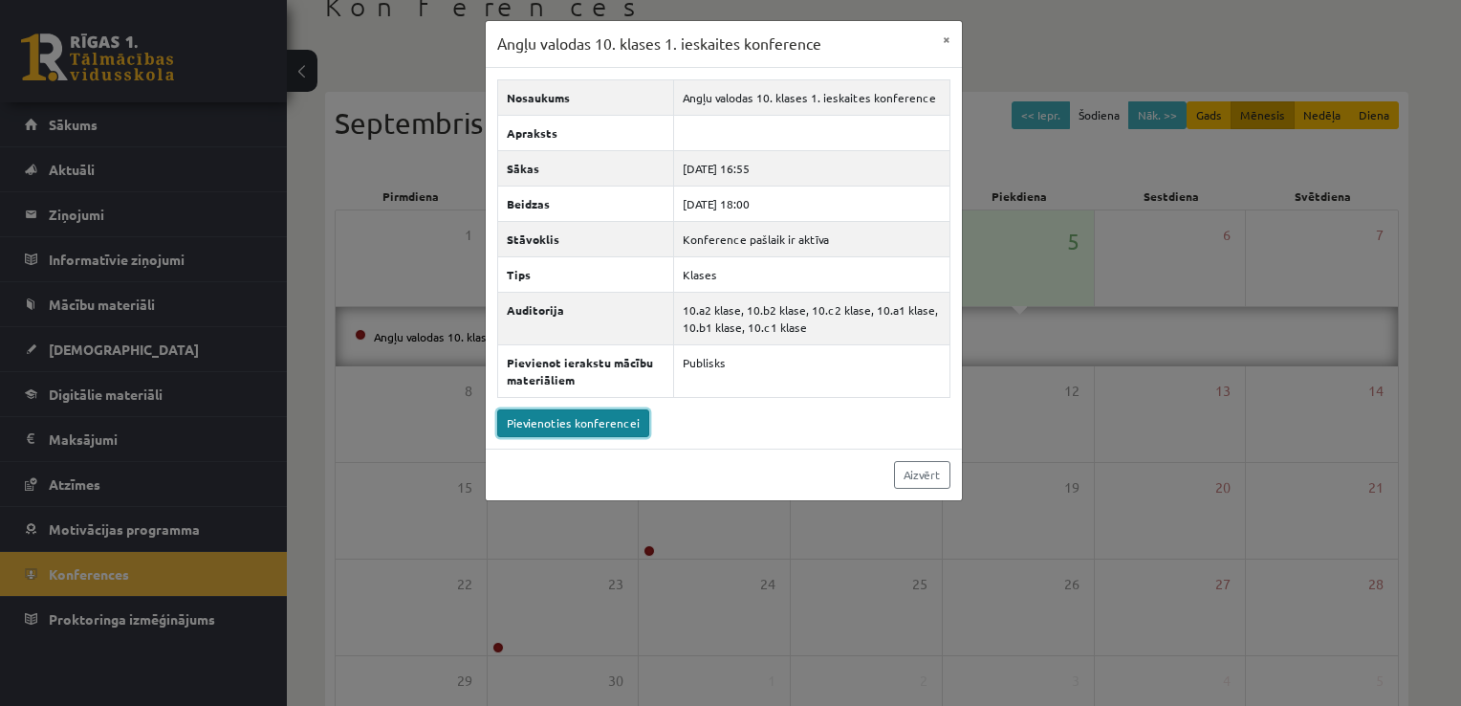
click at [594, 423] on link "Pievienoties konferencei" at bounding box center [573, 423] width 152 height 28
